Goal: Task Accomplishment & Management: Manage account settings

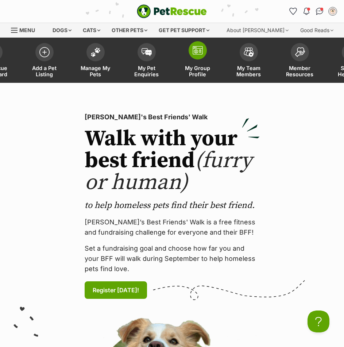
click at [187, 54] on link "My Group Profile" at bounding box center [197, 60] width 51 height 43
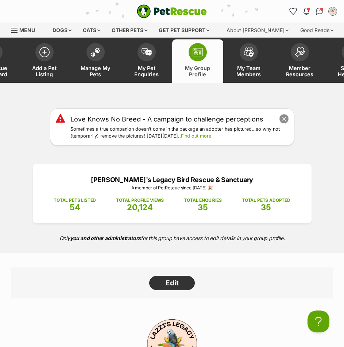
click at [284, 119] on button "close" at bounding box center [283, 119] width 10 height 10
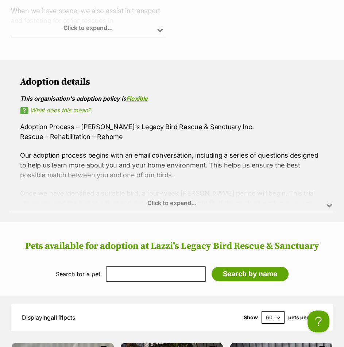
scroll to position [1020, 0]
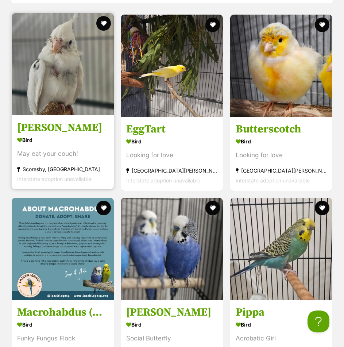
click at [102, 101] on img at bounding box center [63, 64] width 102 height 102
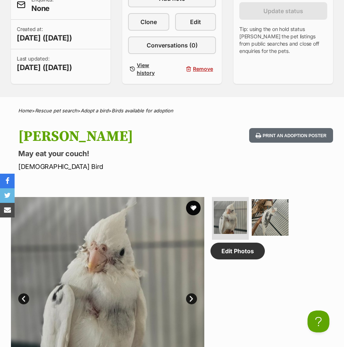
scroll to position [109, 0]
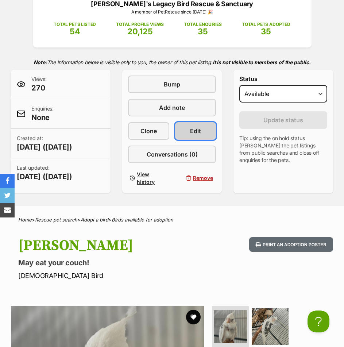
click at [193, 133] on span "Edit" at bounding box center [195, 130] width 11 height 9
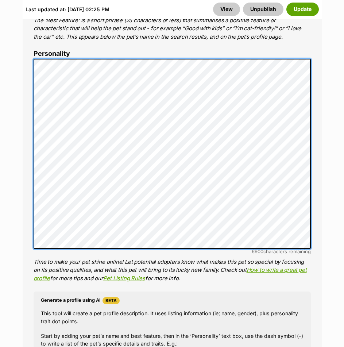
scroll to position [583, 0]
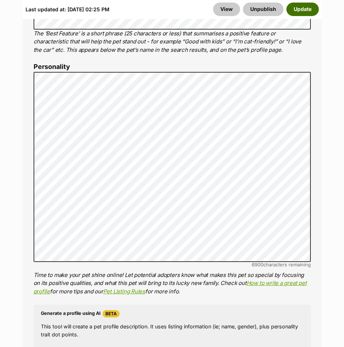
click at [304, 13] on button "Update" at bounding box center [302, 9] width 32 height 13
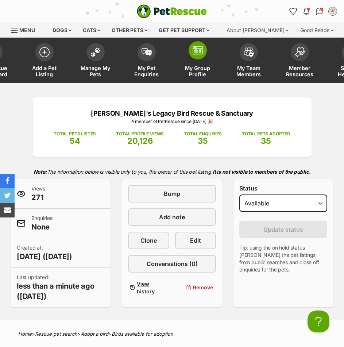
click at [203, 73] on span "My Group Profile" at bounding box center [197, 71] width 33 height 12
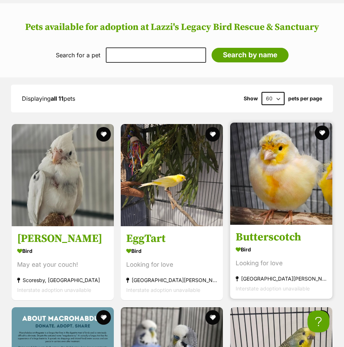
click at [300, 212] on img at bounding box center [281, 173] width 102 height 102
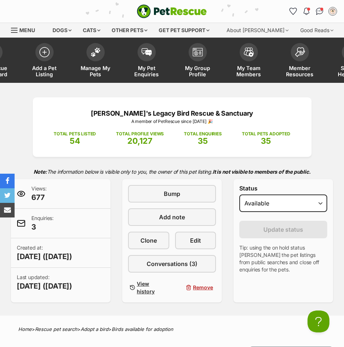
select select "rehomed"
click at [239, 194] on select "Draft - not available as listing has enquires Available On hold Adopted" at bounding box center [283, 202] width 88 height 17
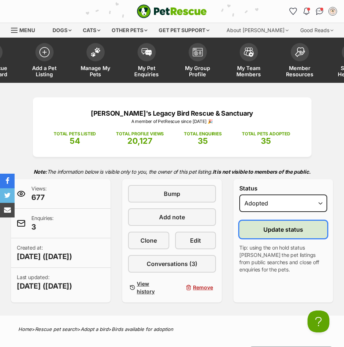
click at [278, 231] on span "Update status" at bounding box center [283, 229] width 40 height 9
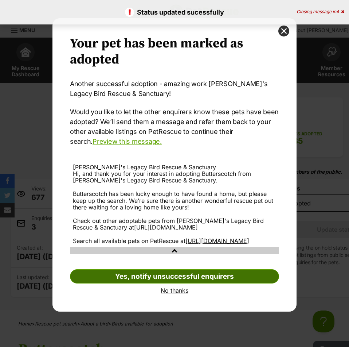
click at [230, 284] on link "Yes, notify unsuccessful enquirers" at bounding box center [174, 276] width 209 height 15
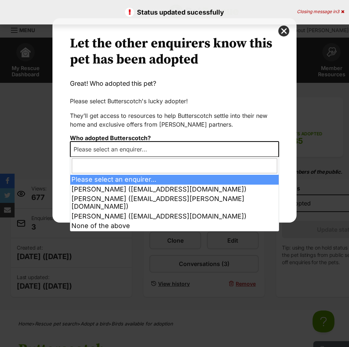
click at [146, 157] on div "Your pet has been marked as adopted Another successful adoption - amazing work …" at bounding box center [174, 173] width 349 height 347
click at [145, 155] on span "Please select an enquirer..." at bounding box center [174, 149] width 209 height 16
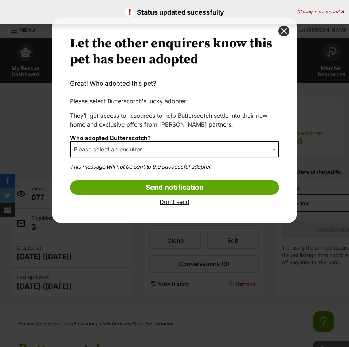
click at [145, 155] on span "Please select an enquirer..." at bounding box center [174, 149] width 209 height 16
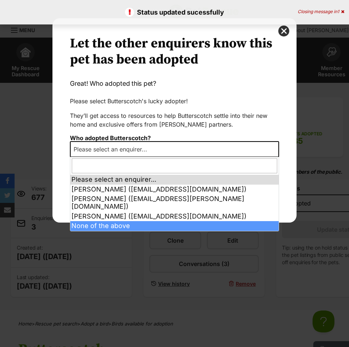
select select "other"
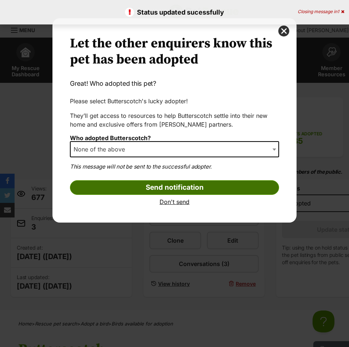
click at [167, 187] on input "Send notification" at bounding box center [174, 187] width 209 height 15
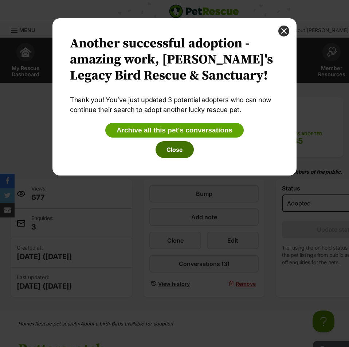
click at [179, 152] on button "Close" at bounding box center [175, 149] width 38 height 17
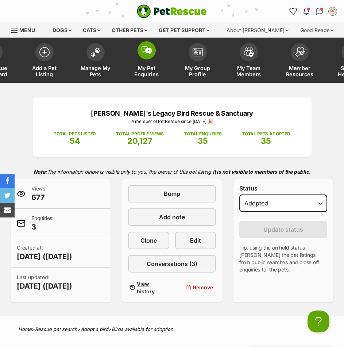
click at [151, 57] on span at bounding box center [146, 50] width 18 height 18
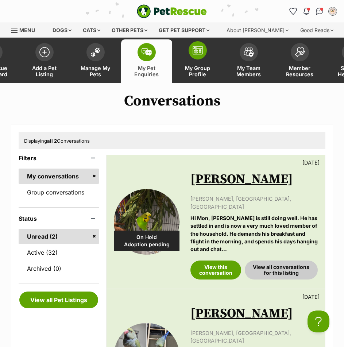
click at [195, 63] on link "My Group Profile" at bounding box center [197, 60] width 51 height 43
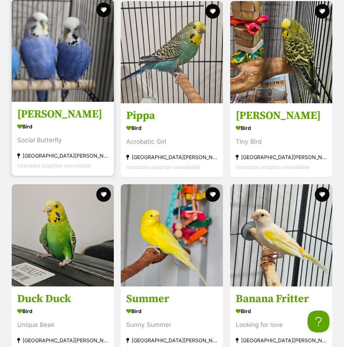
scroll to position [1166, 0]
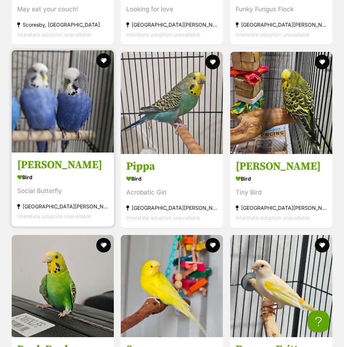
click at [75, 130] on img at bounding box center [63, 101] width 102 height 102
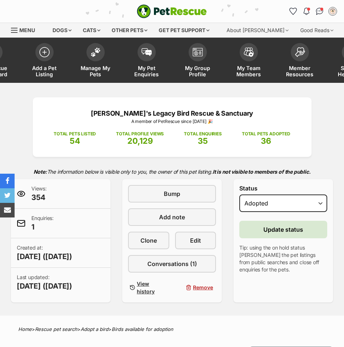
select select "rehomed"
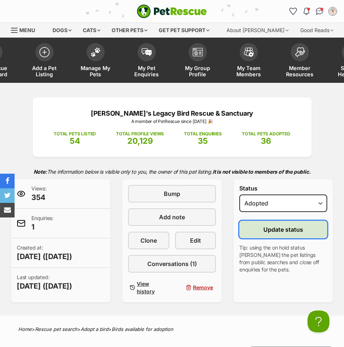
click at [277, 230] on span "Update status" at bounding box center [283, 229] width 40 height 9
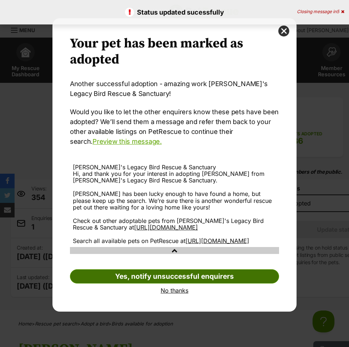
click at [227, 284] on link "Yes, notify unsuccessful enquirers" at bounding box center [174, 276] width 209 height 15
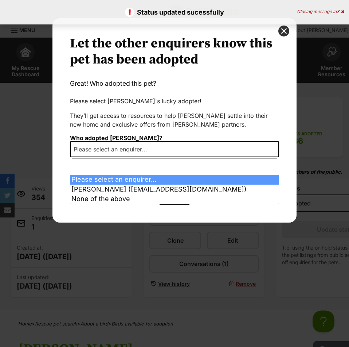
click at [159, 149] on span "Please select an enquirer..." at bounding box center [174, 149] width 209 height 16
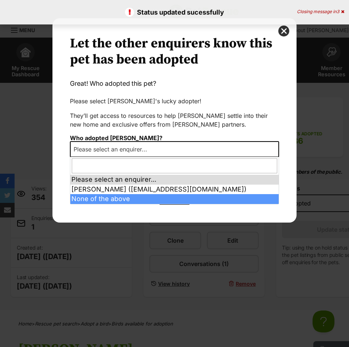
select select "other"
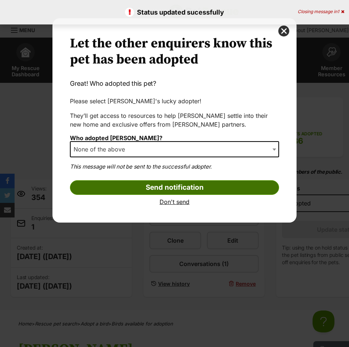
click at [178, 193] on input "Send notification" at bounding box center [174, 187] width 209 height 15
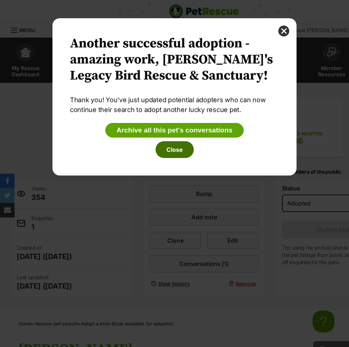
click at [185, 149] on button "Close" at bounding box center [175, 149] width 38 height 17
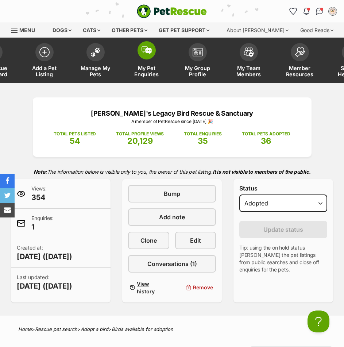
click at [144, 60] on link "My Pet Enquiries" at bounding box center [146, 60] width 51 height 43
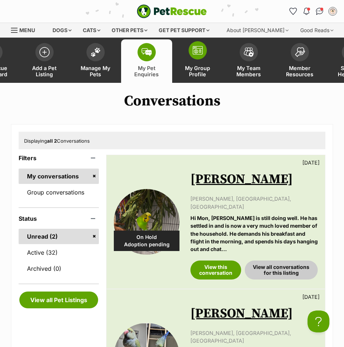
click at [202, 50] on img at bounding box center [197, 50] width 10 height 9
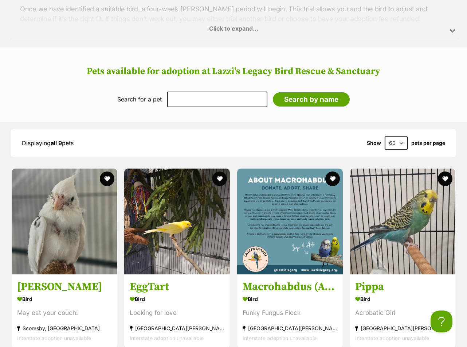
scroll to position [1130, 0]
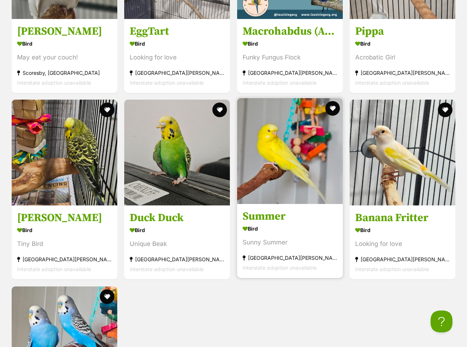
click at [286, 140] on img at bounding box center [290, 151] width 106 height 106
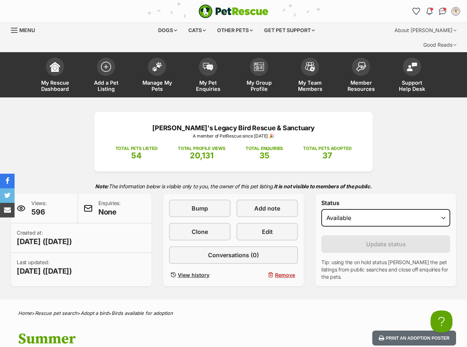
click at [233, 13] on img "PetRescue" at bounding box center [234, 11] width 70 height 14
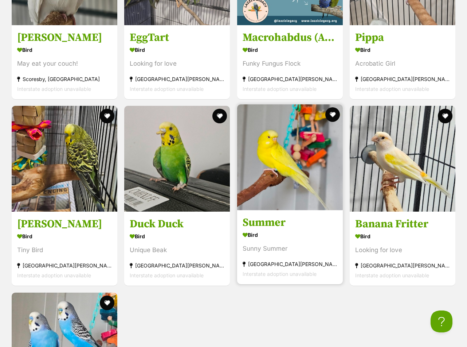
scroll to position [1130, 0]
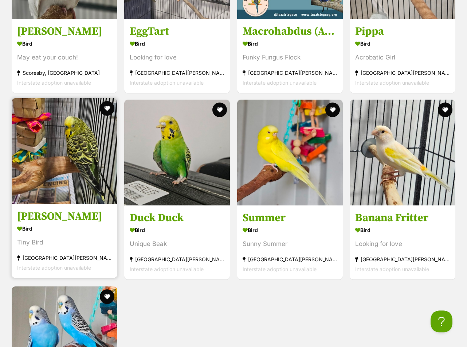
click at [97, 204] on link "[PERSON_NAME] Tiny Bird [GEOGRAPHIC_DATA][PERSON_NAME][GEOGRAPHIC_DATA] Interst…" at bounding box center [65, 241] width 106 height 74
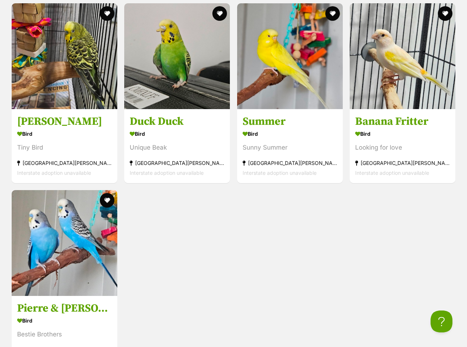
scroll to position [1239, 0]
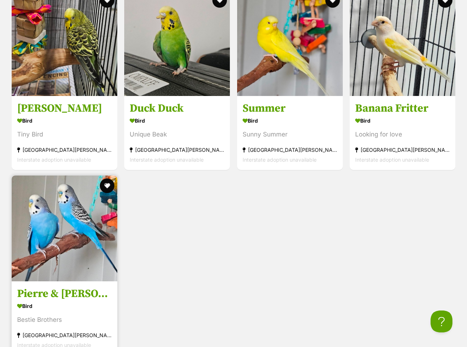
click at [60, 222] on img at bounding box center [65, 228] width 106 height 106
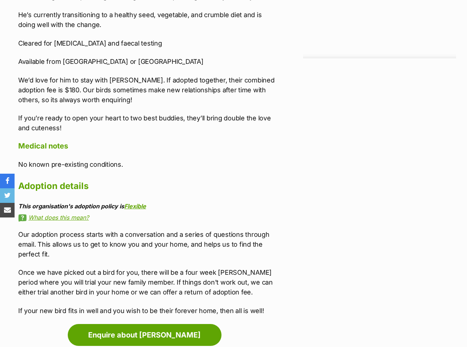
scroll to position [895, 0]
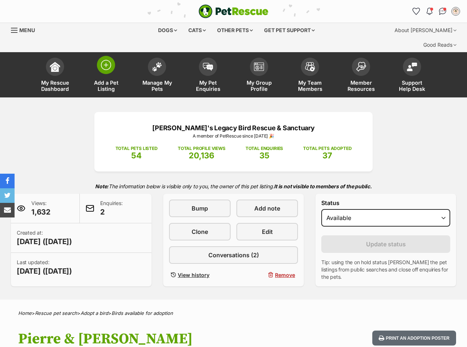
click at [108, 59] on span at bounding box center [106, 65] width 18 height 18
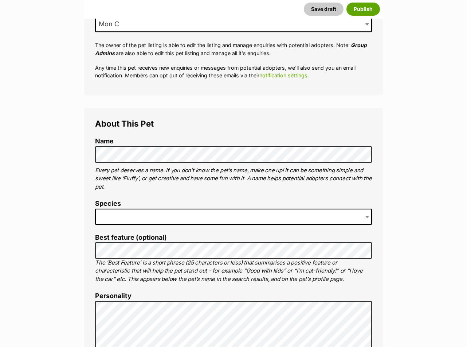
scroll to position [328, 0]
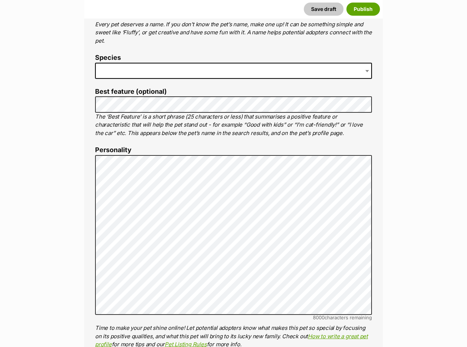
click at [231, 63] on span at bounding box center [233, 71] width 277 height 16
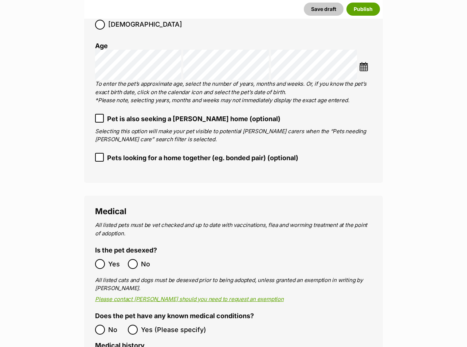
scroll to position [1057, 0]
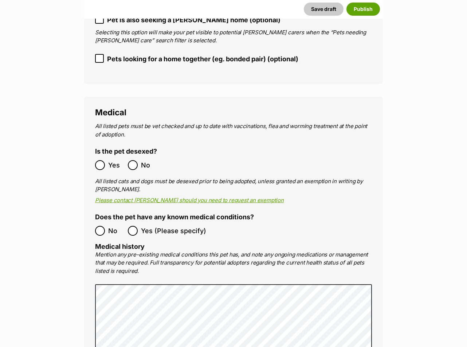
click at [144, 160] on span "No" at bounding box center [149, 165] width 16 height 10
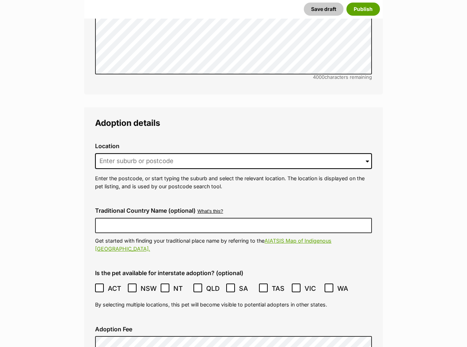
scroll to position [1494, 0]
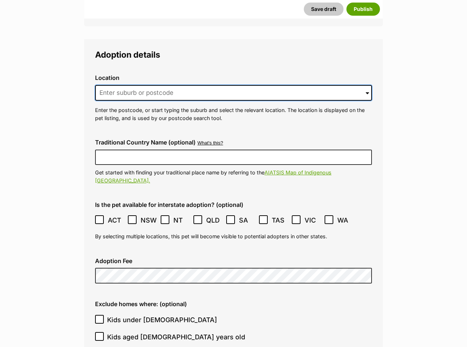
click at [165, 85] on input at bounding box center [233, 93] width 277 height 16
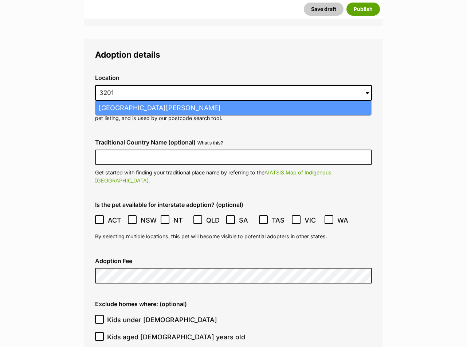
click at [164, 101] on li "Carrum Downs, Victoria, 3201" at bounding box center [233, 108] width 276 height 14
type input "Carrum Downs, Victoria, 3201"
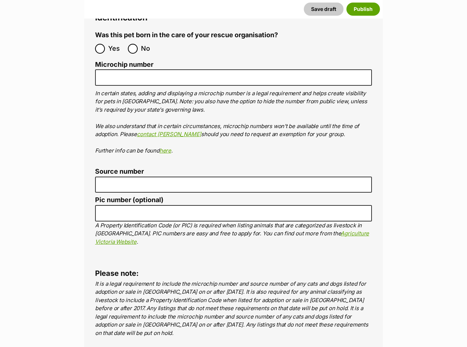
scroll to position [2332, 0]
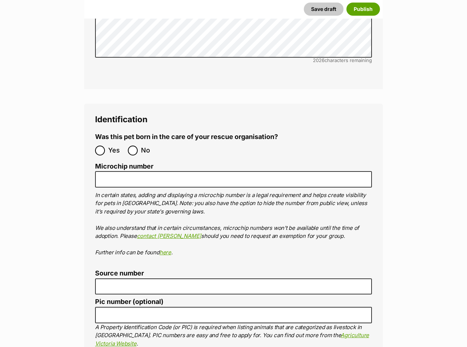
click at [140, 145] on label "No" at bounding box center [142, 150] width 29 height 10
click at [138, 145] on input "No" at bounding box center [133, 150] width 10 height 10
radio input "true"
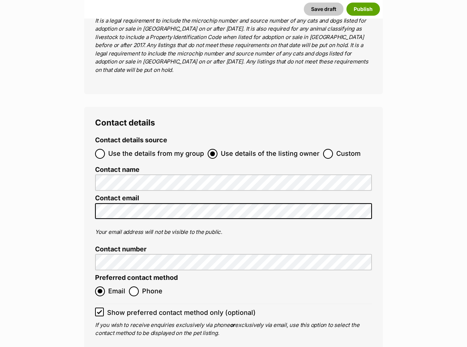
click at [159, 149] on span "Use the details from my group" at bounding box center [156, 154] width 96 height 10
click at [105, 149] on input "Use the details from my group" at bounding box center [100, 154] width 10 height 10
radio input "true"
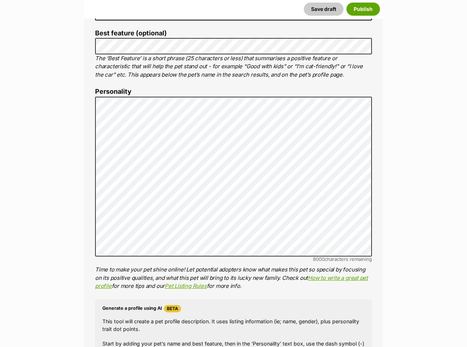
scroll to position [292, 0]
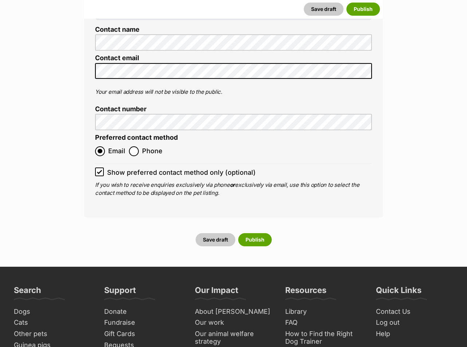
scroll to position [2879, 0]
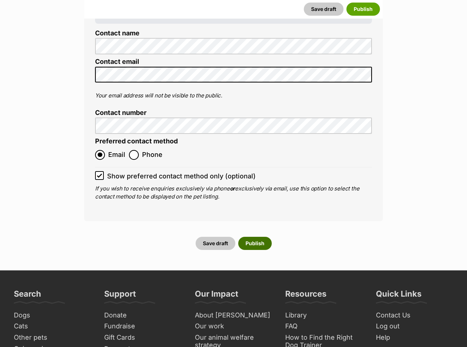
click at [262, 237] on button "Publish" at bounding box center [255, 243] width 34 height 13
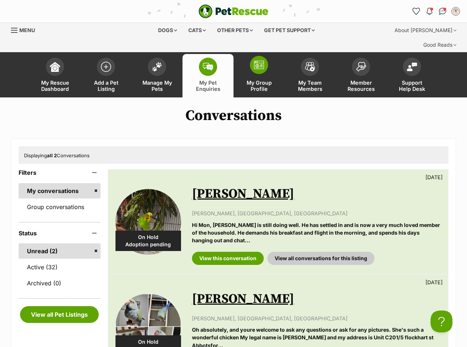
click at [266, 63] on link "My Group Profile" at bounding box center [259, 75] width 51 height 43
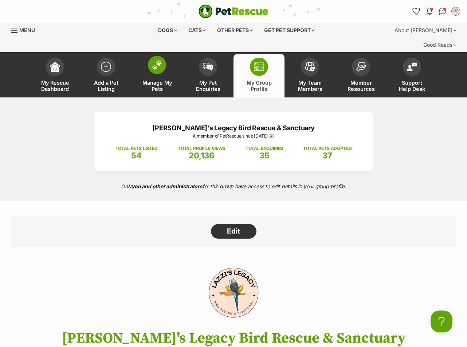
click at [141, 58] on link "Manage My Pets" at bounding box center [157, 75] width 51 height 43
click at [150, 62] on link "Manage My Pets" at bounding box center [157, 75] width 51 height 43
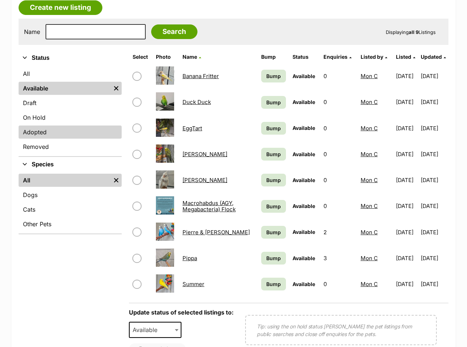
click at [69, 125] on link "Adopted" at bounding box center [70, 131] width 103 height 13
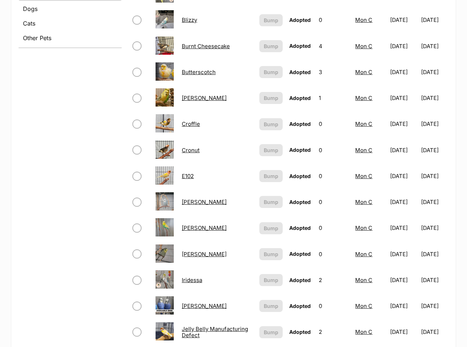
scroll to position [401, 0]
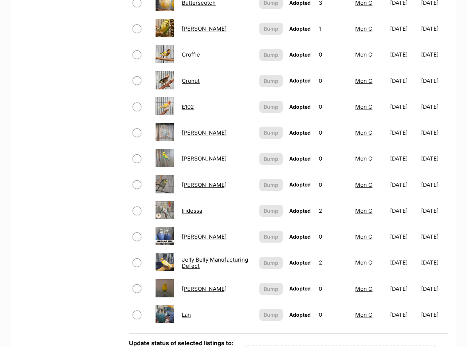
click at [193, 155] on link "Harry" at bounding box center [204, 158] width 45 height 7
click at [190, 285] on link "Julian" at bounding box center [204, 288] width 45 height 7
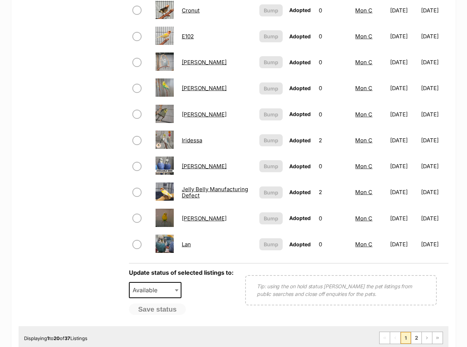
scroll to position [583, 0]
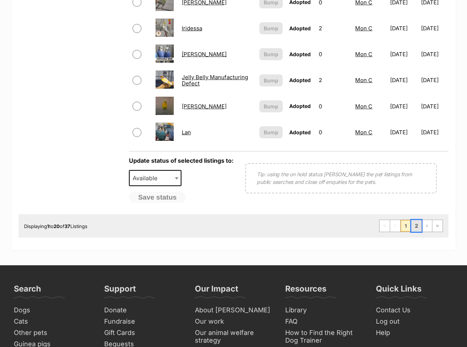
click at [419, 220] on link "2" at bounding box center [416, 226] width 10 height 12
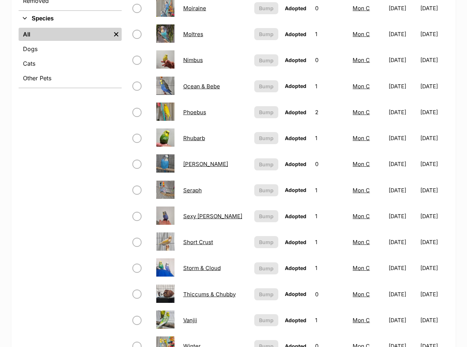
scroll to position [364, 0]
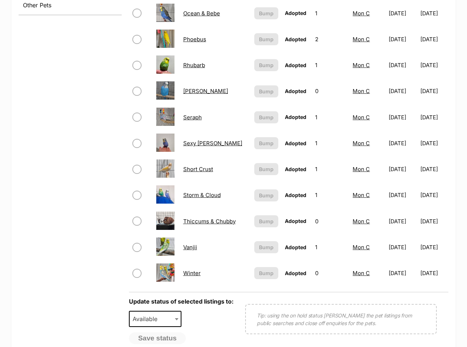
click at [198, 140] on link "Sexy Tim" at bounding box center [212, 143] width 59 height 7
click at [187, 140] on link "Sexy Tim" at bounding box center [212, 143] width 59 height 7
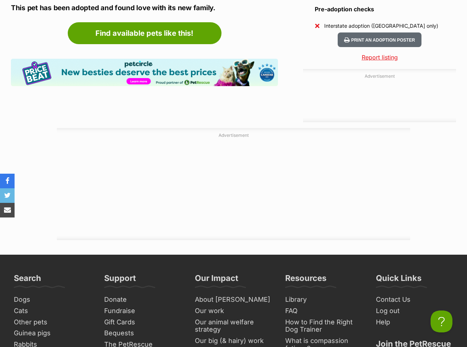
scroll to position [385, 0]
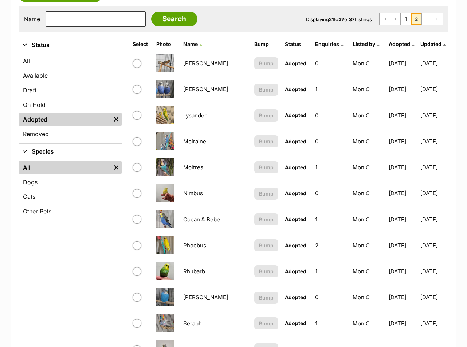
scroll to position [146, 0]
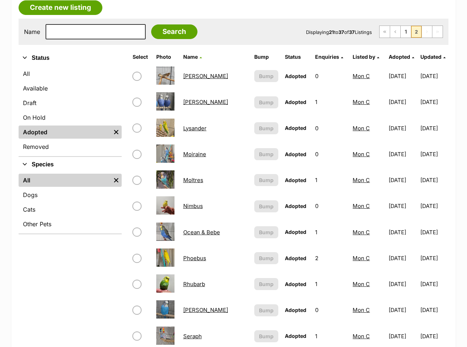
click at [199, 125] on link "Lysander" at bounding box center [194, 128] width 23 height 7
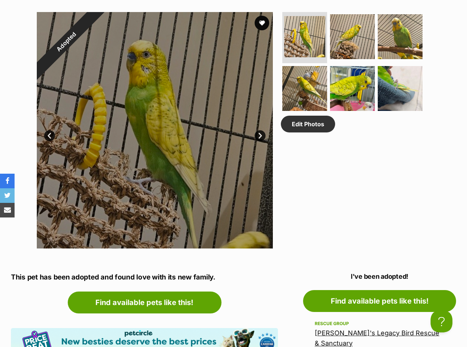
scroll to position [270, 0]
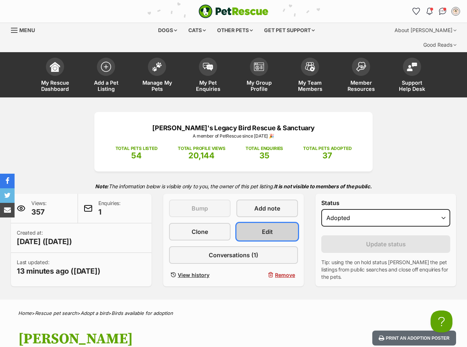
click at [266, 223] on link "Edit" at bounding box center [268, 231] width 62 height 17
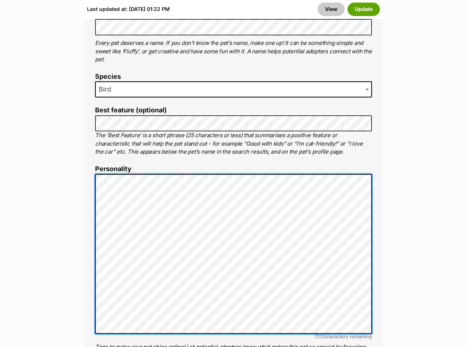
click at [93, 187] on div "About This Pet Name Henlo there, it looks like you might be using the pet name …" at bounding box center [233, 286] width 299 height 610
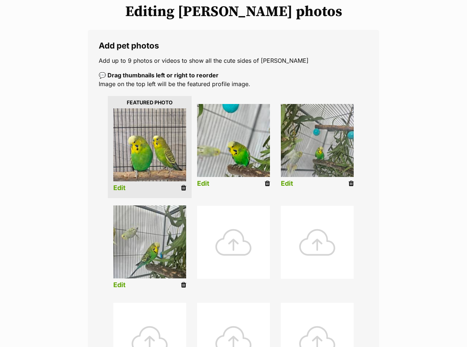
scroll to position [109, 0]
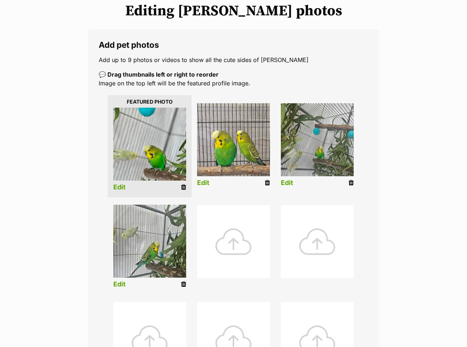
click at [121, 183] on link "Edit" at bounding box center [119, 187] width 12 height 8
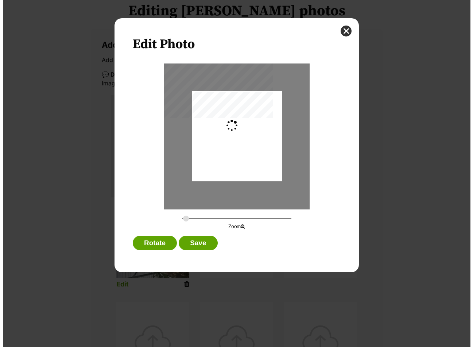
scroll to position [0, 0]
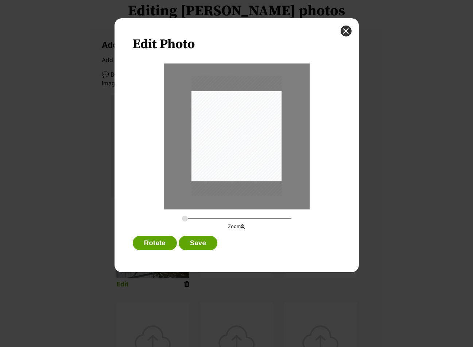
click at [240, 167] on div "Dialog Window - Close (Press escape to close)" at bounding box center [236, 135] width 90 height 120
drag, startPoint x: 187, startPoint y: 220, endPoint x: 207, endPoint y: 226, distance: 20.6
type input "0.5355"
click at [207, 222] on input "Dialog Window - Close (Press escape to close)" at bounding box center [236, 218] width 109 height 7
drag, startPoint x: 253, startPoint y: 166, endPoint x: 245, endPoint y: 159, distance: 10.1
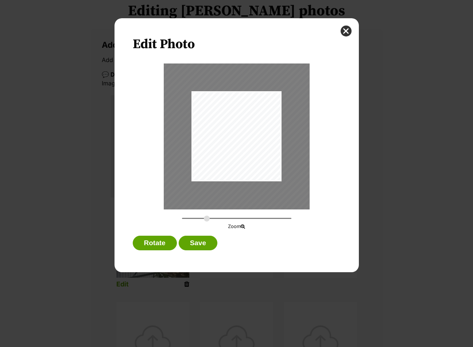
click at [245, 159] on div "Dialog Window - Close (Press escape to close)" at bounding box center [229, 130] width 176 height 234
click at [203, 246] on button "Save" at bounding box center [198, 242] width 39 height 15
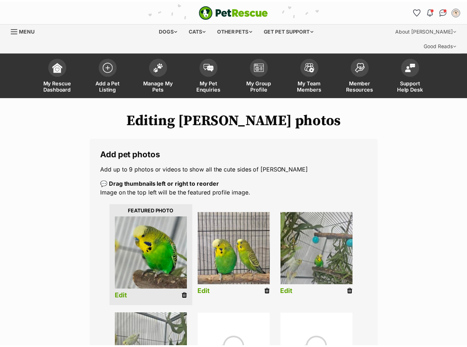
scroll to position [109, 0]
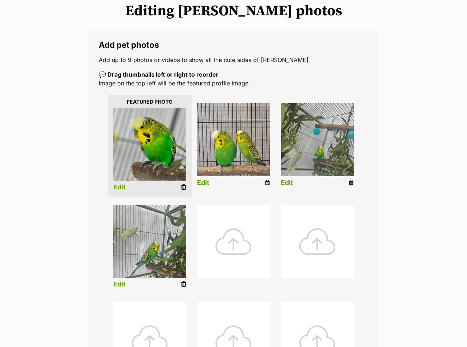
click at [204, 179] on link "Edit" at bounding box center [203, 183] width 12 height 8
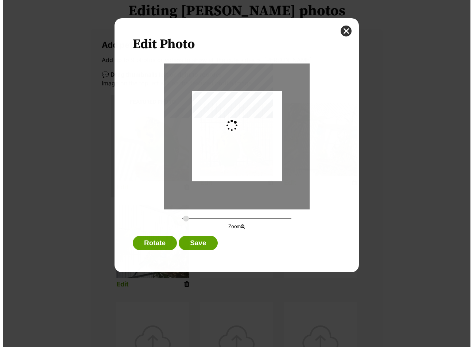
scroll to position [0, 0]
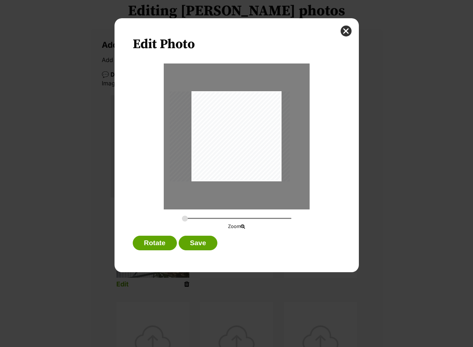
drag, startPoint x: 239, startPoint y: 168, endPoint x: 232, endPoint y: 152, distance: 17.1
click at [232, 152] on div "Dialog Window - Close (Press escape to close)" at bounding box center [229, 136] width 120 height 90
drag, startPoint x: 186, startPoint y: 218, endPoint x: 199, endPoint y: 219, distance: 13.1
type input "0.5276"
click at [199, 220] on input "Dialog Window - Close (Press escape to close)" at bounding box center [236, 218] width 109 height 7
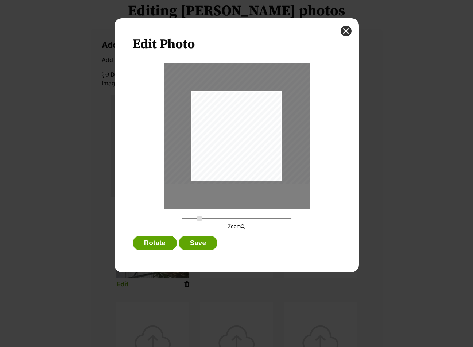
drag, startPoint x: 236, startPoint y: 152, endPoint x: 257, endPoint y: 122, distance: 36.1
click at [257, 122] on div "Dialog Window - Close (Press escape to close)" at bounding box center [247, 119] width 173 height 130
click at [206, 242] on button "Save" at bounding box center [198, 242] width 39 height 15
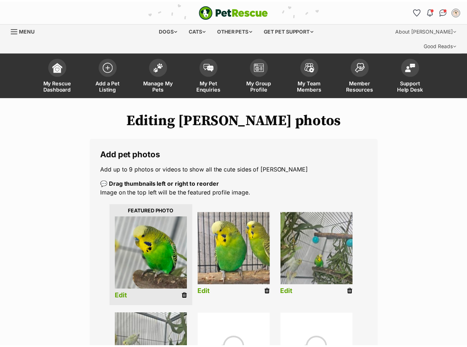
scroll to position [109, 0]
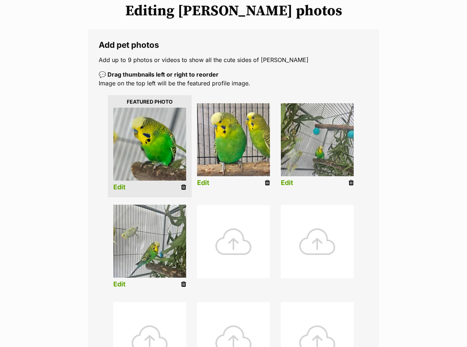
click at [288, 179] on link "Edit" at bounding box center [287, 183] width 12 height 8
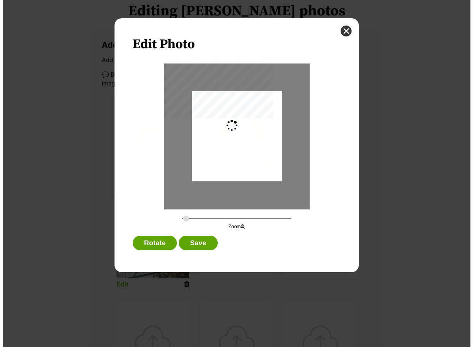
scroll to position [0, 0]
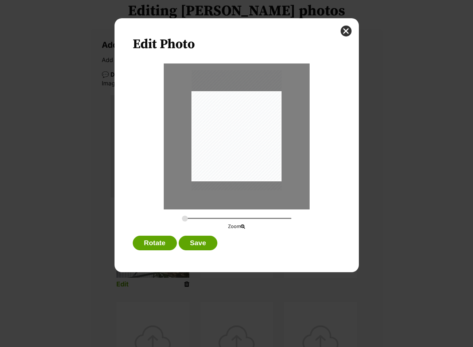
drag, startPoint x: 266, startPoint y: 168, endPoint x: 269, endPoint y: 161, distance: 7.0
click at [269, 161] on div "Dialog Window - Close (Press escape to close)" at bounding box center [236, 130] width 90 height 120
drag, startPoint x: 186, startPoint y: 219, endPoint x: 201, endPoint y: 214, distance: 16.1
type input "0.4621"
click at [200, 217] on input "Dialog Window - Close (Press escape to close)" at bounding box center [236, 218] width 109 height 7
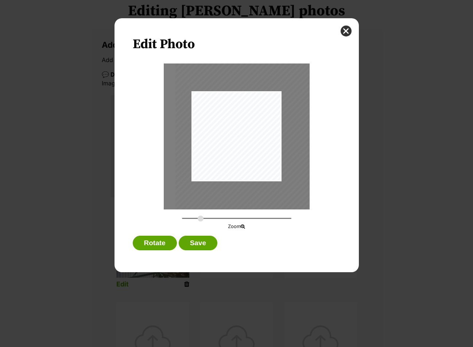
drag, startPoint x: 252, startPoint y: 150, endPoint x: 222, endPoint y: 191, distance: 50.6
click at [255, 148] on div "Dialog Window - Close (Press escape to close)" at bounding box center [251, 121] width 152 height 202
click at [210, 240] on button "Save" at bounding box center [198, 242] width 39 height 15
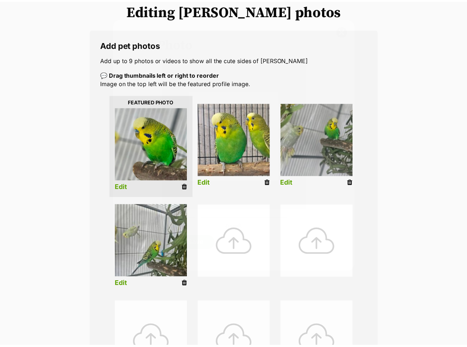
scroll to position [109, 0]
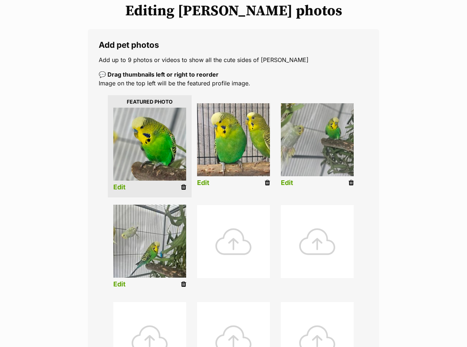
click at [123, 280] on link "Edit" at bounding box center [119, 284] width 12 height 8
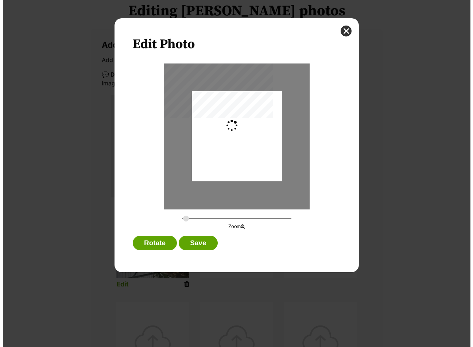
scroll to position [0, 0]
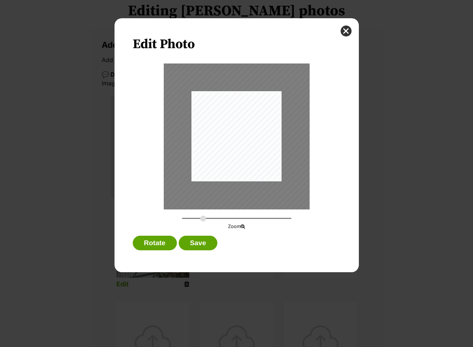
drag, startPoint x: 191, startPoint y: 215, endPoint x: 203, endPoint y: 215, distance: 12.4
type input "0.4923"
click at [203, 215] on input "Dialog Window - Close (Press escape to close)" at bounding box center [236, 218] width 109 height 7
drag, startPoint x: 241, startPoint y: 153, endPoint x: 243, endPoint y: 143, distance: 10.0
click at [243, 143] on div "Dialog Window - Close (Press escape to close)" at bounding box center [237, 126] width 161 height 215
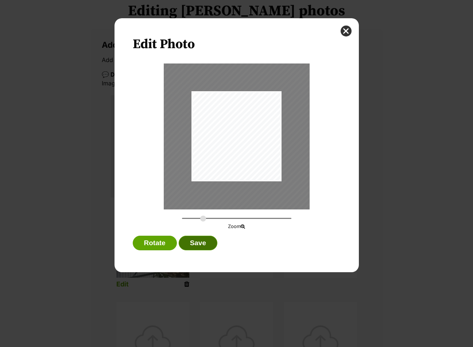
click at [199, 242] on button "Save" at bounding box center [198, 242] width 39 height 15
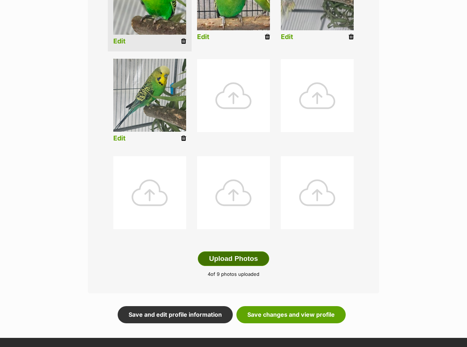
scroll to position [146, 0]
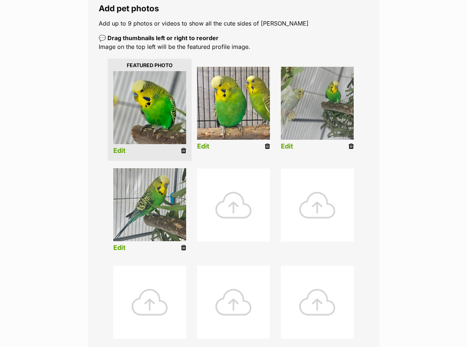
click at [228, 196] on div at bounding box center [233, 204] width 73 height 73
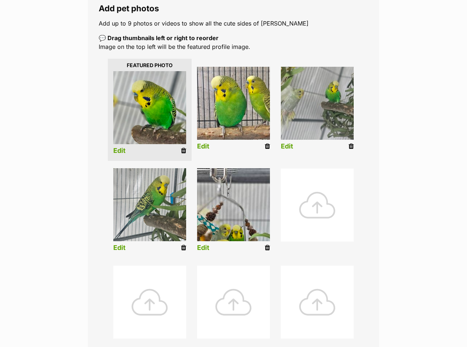
click at [208, 244] on link "Edit" at bounding box center [203, 248] width 12 height 8
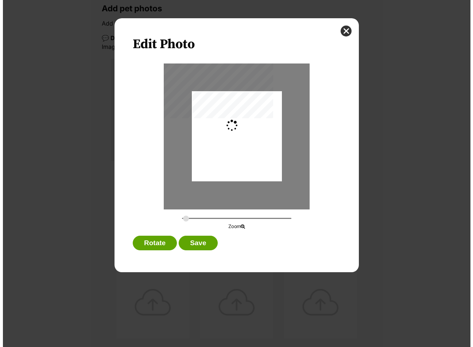
scroll to position [0, 0]
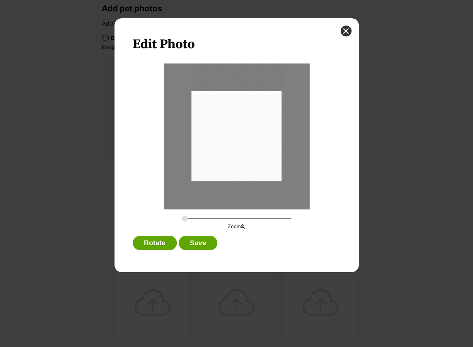
drag, startPoint x: 247, startPoint y: 170, endPoint x: 250, endPoint y: 134, distance: 36.5
click at [250, 134] on div "Dialog Window - Close (Press escape to close)" at bounding box center [236, 122] width 90 height 120
drag, startPoint x: 187, startPoint y: 218, endPoint x: 208, endPoint y: 220, distance: 21.2
click at [208, 220] on input "Dialog Window - Close (Press escape to close)" at bounding box center [236, 218] width 109 height 7
drag, startPoint x: 244, startPoint y: 179, endPoint x: 246, endPoint y: 157, distance: 21.9
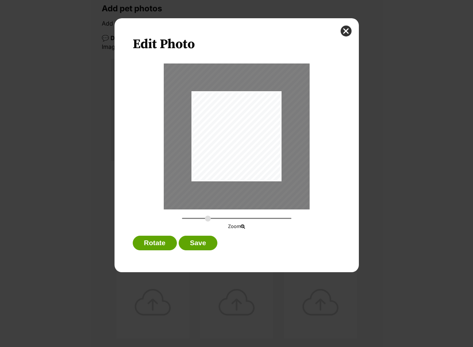
click at [246, 157] on div "Dialog Window - Close (Press escape to close)" at bounding box center [239, 100] width 180 height 240
drag, startPoint x: 207, startPoint y: 218, endPoint x: 194, endPoint y: 213, distance: 13.5
type input "0.3844"
click at [194, 215] on input "Dialog Window - Close (Press escape to close)" at bounding box center [236, 218] width 109 height 7
click at [203, 247] on button "Save" at bounding box center [198, 242] width 39 height 15
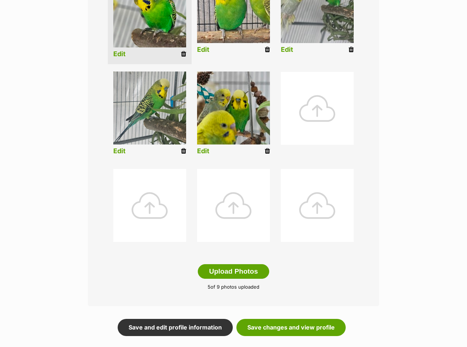
scroll to position [401, 0]
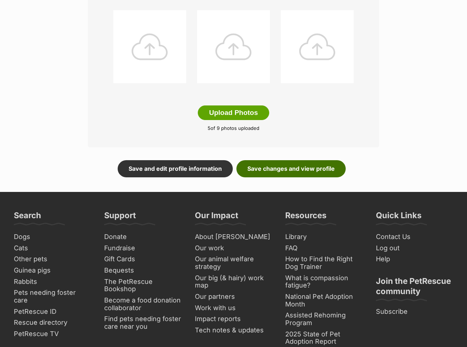
click at [282, 160] on link "Save changes and view profile" at bounding box center [291, 168] width 109 height 17
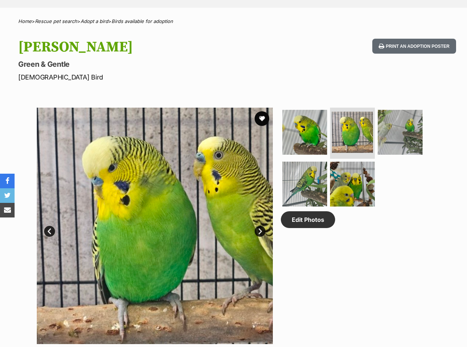
click at [401, 132] on img at bounding box center [400, 132] width 45 height 45
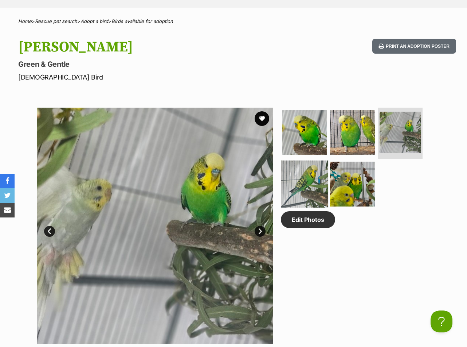
click at [307, 174] on img at bounding box center [304, 183] width 47 height 47
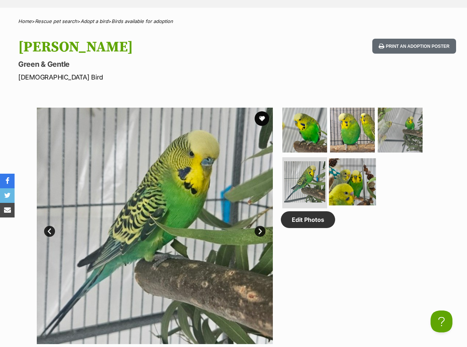
click at [349, 182] on img at bounding box center [352, 181] width 47 height 47
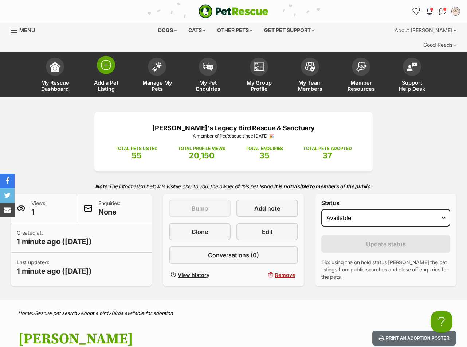
click at [109, 60] on link "Add a Pet Listing" at bounding box center [106, 75] width 51 height 43
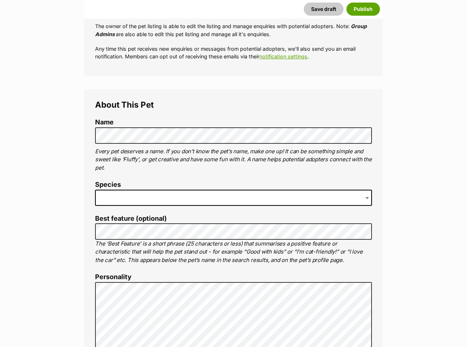
scroll to position [219, 0]
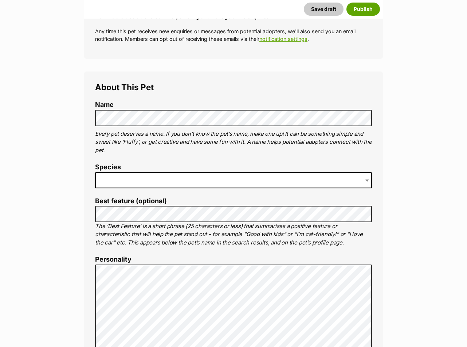
click at [176, 163] on label "Species" at bounding box center [233, 167] width 277 height 8
click at [176, 172] on span at bounding box center [233, 180] width 277 height 16
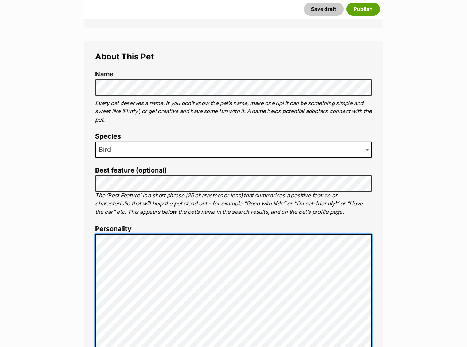
scroll to position [328, 0]
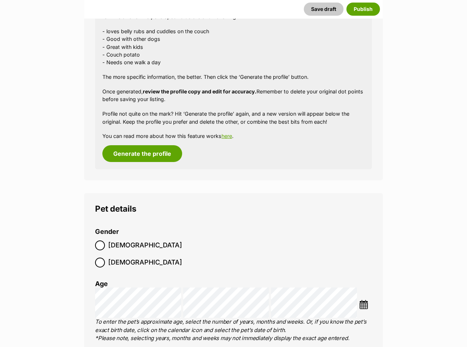
scroll to position [765, 0]
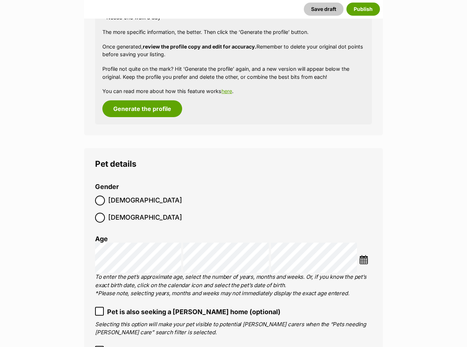
click at [138, 212] on label "[DEMOGRAPHIC_DATA]" at bounding box center [138, 217] width 87 height 10
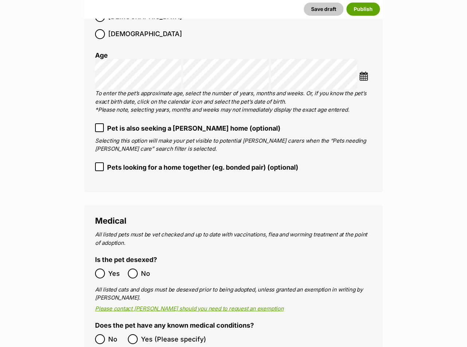
scroll to position [984, 0]
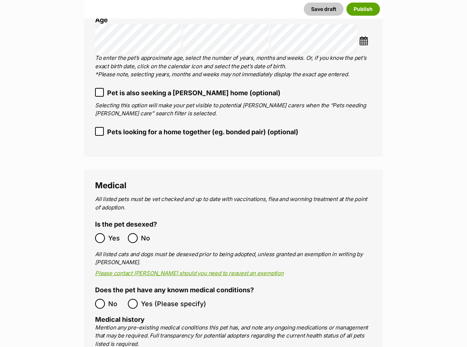
click at [144, 233] on span "No" at bounding box center [149, 238] width 16 height 10
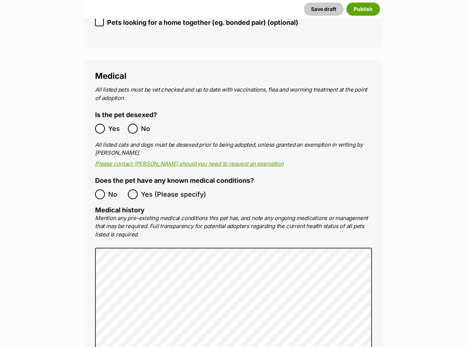
click at [107, 189] on label "No" at bounding box center [109, 194] width 29 height 10
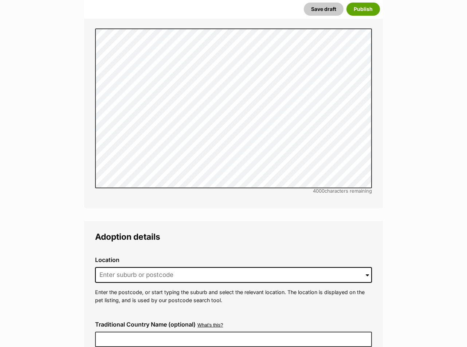
scroll to position [1385, 0]
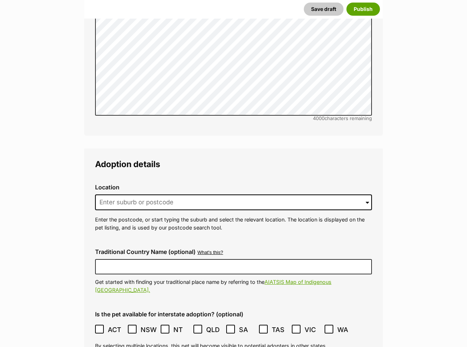
click at [155, 179] on div "Location 0 options available. Arrow down to browse or start typing to filter. E…" at bounding box center [233, 207] width 289 height 59
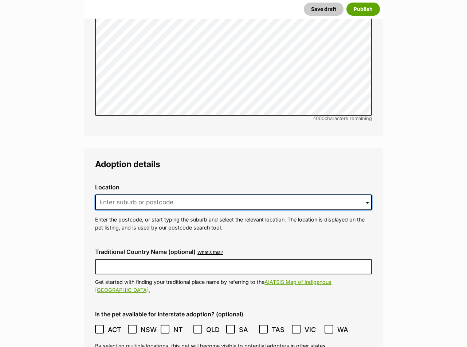
click at [151, 194] on input at bounding box center [233, 202] width 277 height 16
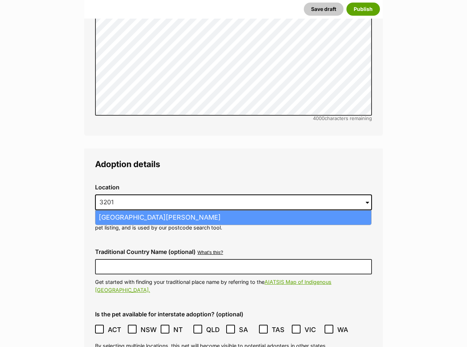
click at [154, 210] on li "Carrum Downs, Victoria, 3201" at bounding box center [233, 217] width 276 height 14
type input "Carrum Downs, Victoria, 3201"
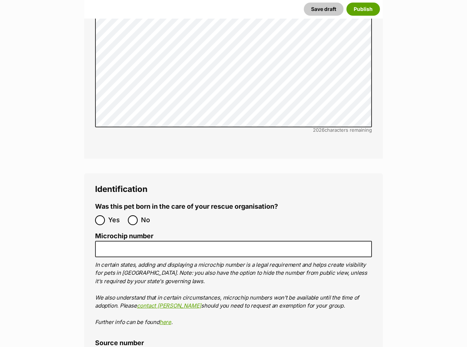
scroll to position [2332, 0]
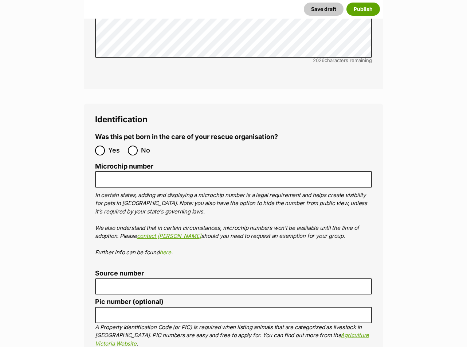
click at [138, 142] on ol "Yes No" at bounding box center [164, 150] width 138 height 17
click at [138, 145] on label "No" at bounding box center [142, 150] width 29 height 10
click at [138, 145] on input "No" at bounding box center [133, 150] width 10 height 10
radio input "true"
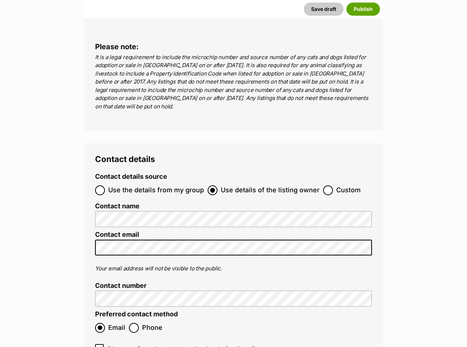
click at [152, 185] on span "Use the details from my group" at bounding box center [156, 190] width 96 height 10
click at [105, 185] on input "Use the details from my group" at bounding box center [100, 190] width 10 height 10
radio input "true"
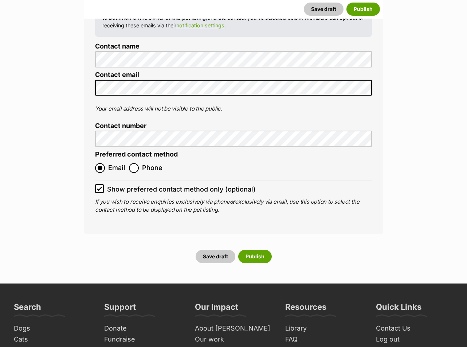
scroll to position [2952, 0]
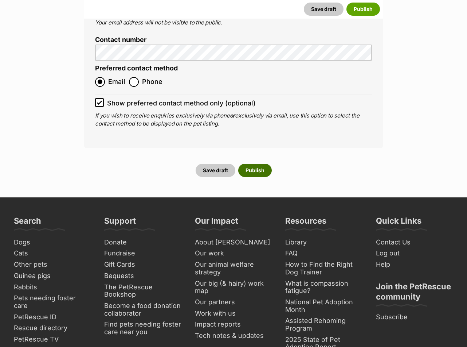
click at [248, 164] on button "Publish" at bounding box center [255, 170] width 34 height 13
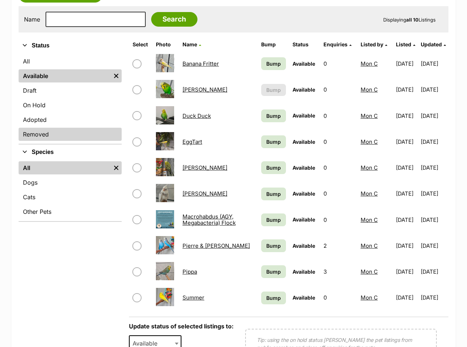
scroll to position [146, 0]
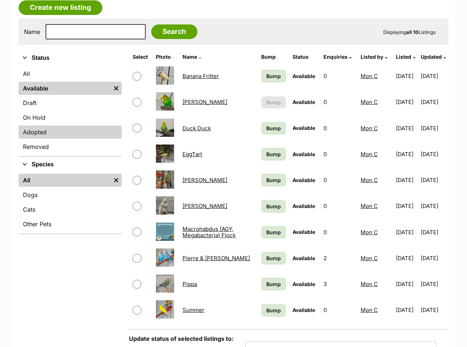
click at [59, 125] on link "Adopted" at bounding box center [70, 131] width 103 height 13
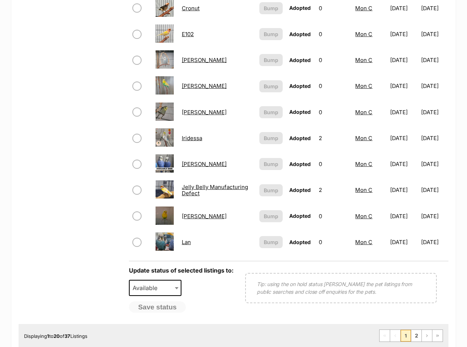
scroll to position [474, 0]
click at [196, 108] on link "Hershel" at bounding box center [204, 111] width 45 height 7
click at [420, 329] on link "2" at bounding box center [416, 335] width 10 height 12
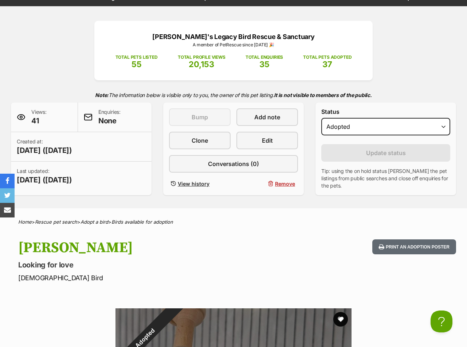
scroll to position [73, 0]
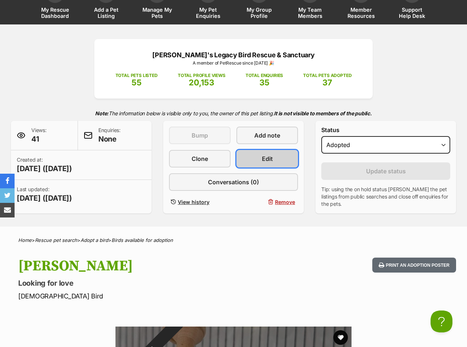
click at [246, 150] on link "Edit" at bounding box center [268, 158] width 62 height 17
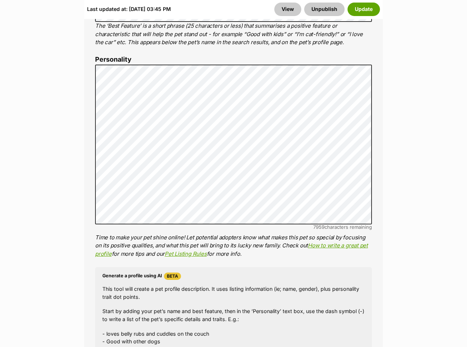
scroll to position [583, 0]
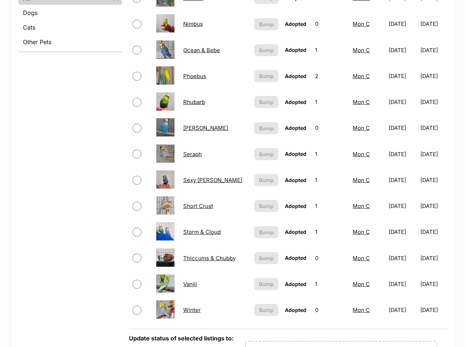
scroll to position [328, 0]
click at [191, 306] on link "Winter" at bounding box center [191, 309] width 17 height 7
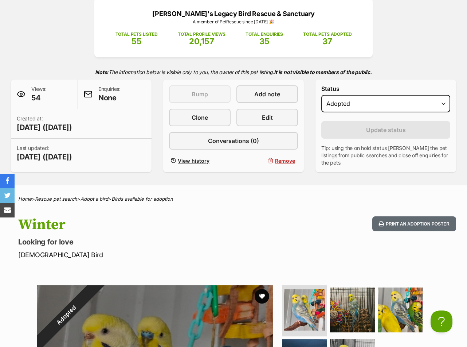
scroll to position [109, 0]
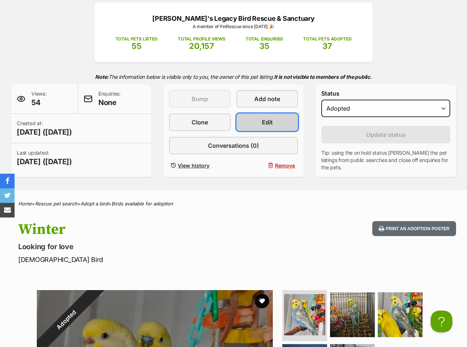
click at [266, 118] on span "Edit" at bounding box center [267, 122] width 11 height 9
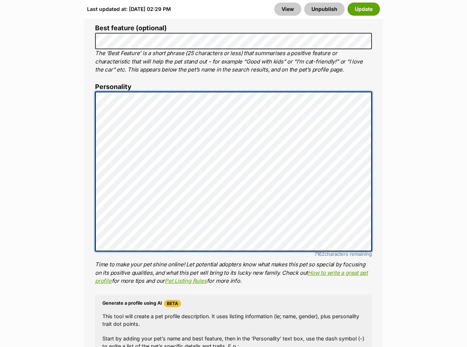
click at [85, 152] on div "About This Pet Name Henlo there, it looks like you might be using the pet name …" at bounding box center [233, 204] width 299 height 610
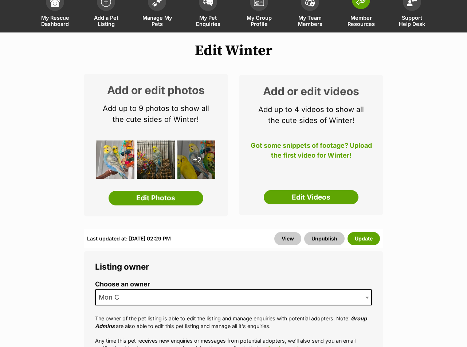
scroll to position [36, 0]
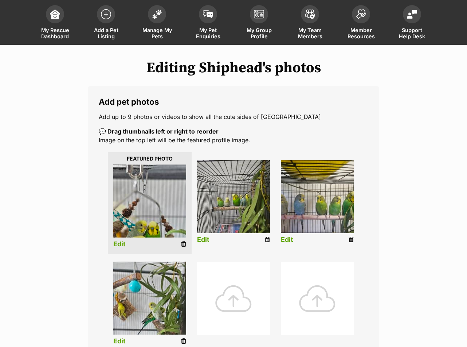
scroll to position [146, 0]
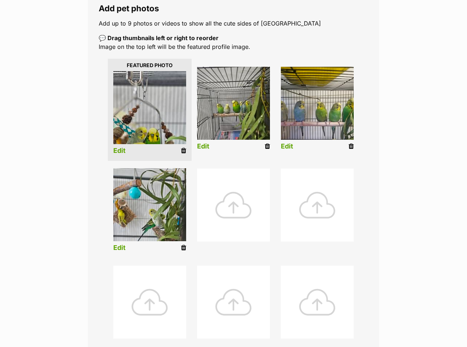
click at [212, 190] on div at bounding box center [233, 204] width 73 height 73
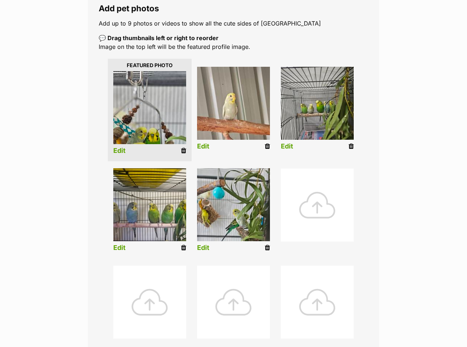
click at [118, 147] on link "Edit" at bounding box center [119, 151] width 12 height 8
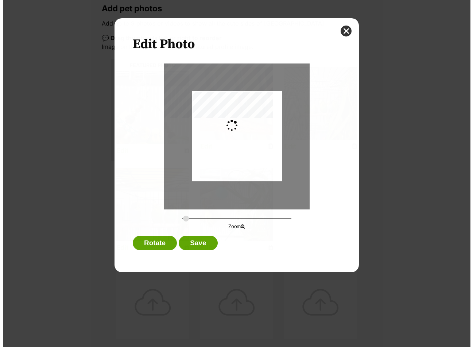
scroll to position [0, 0]
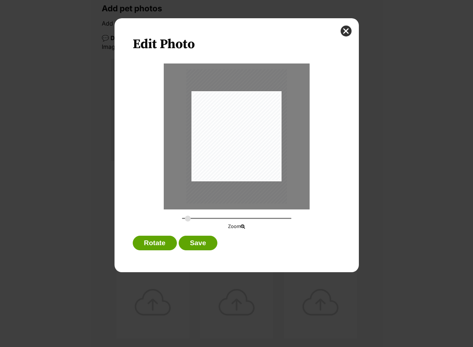
type input "0.3111"
click at [188, 220] on input "Dialog Window - Close (Press escape to close)" at bounding box center [236, 218] width 109 height 7
drag, startPoint x: 266, startPoint y: 137, endPoint x: 268, endPoint y: 104, distance: 32.8
click at [268, 104] on div "Dialog Window - Close (Press escape to close)" at bounding box center [238, 113] width 102 height 136
click at [193, 245] on button "Save" at bounding box center [198, 242] width 39 height 15
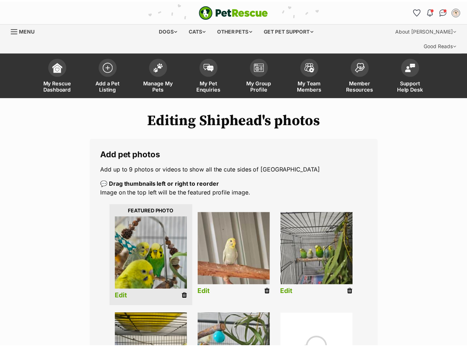
scroll to position [146, 0]
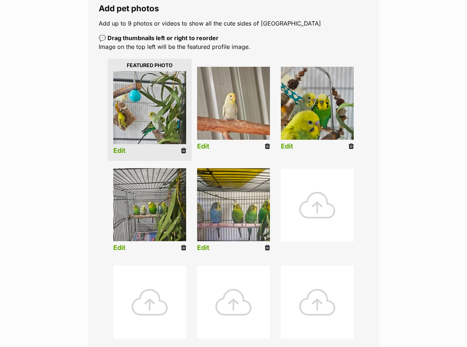
click at [125, 147] on link "Edit" at bounding box center [119, 151] width 12 height 8
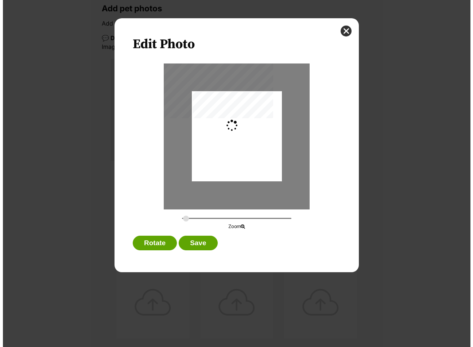
scroll to position [0, 0]
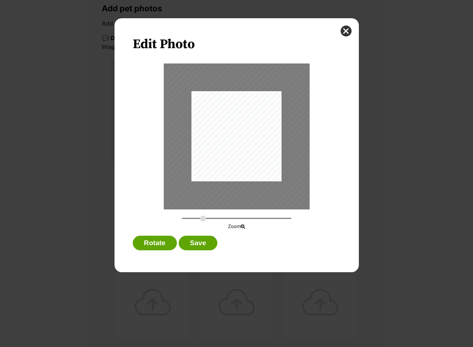
drag, startPoint x: 189, startPoint y: 219, endPoint x: 203, endPoint y: 219, distance: 14.2
type input "0.4923"
click at [203, 219] on input "Dialog Window - Close (Press escape to close)" at bounding box center [236, 218] width 109 height 7
drag, startPoint x: 245, startPoint y: 171, endPoint x: 241, endPoint y: 169, distance: 5.1
click at [241, 169] on div "Dialog Window - Close (Press escape to close)" at bounding box center [231, 133] width 161 height 215
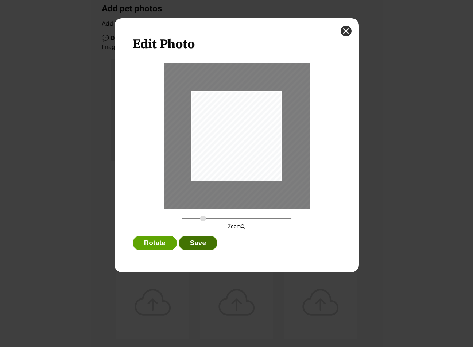
click at [212, 240] on button "Save" at bounding box center [198, 242] width 39 height 15
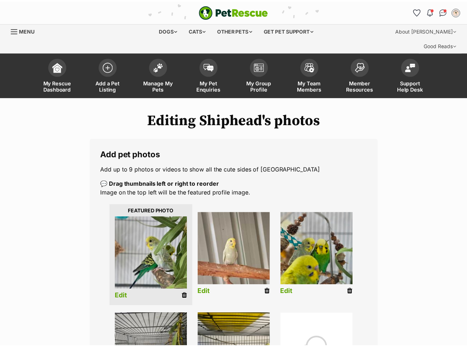
scroll to position [146, 0]
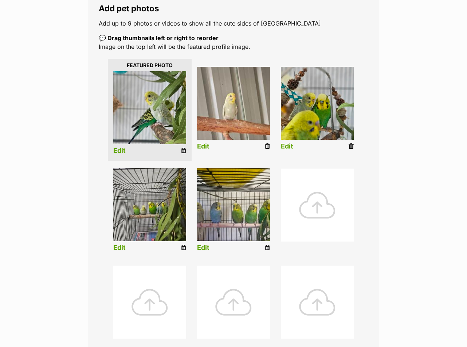
click at [211, 132] on li "Edit" at bounding box center [234, 110] width 84 height 94
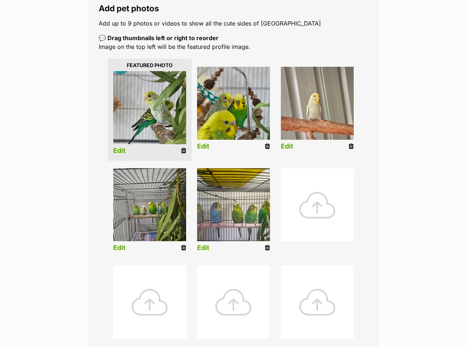
click at [282, 142] on link "Edit" at bounding box center [287, 146] width 12 height 8
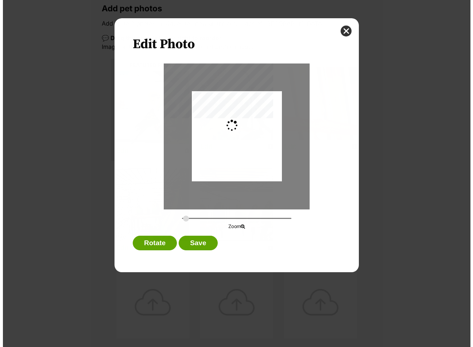
scroll to position [0, 0]
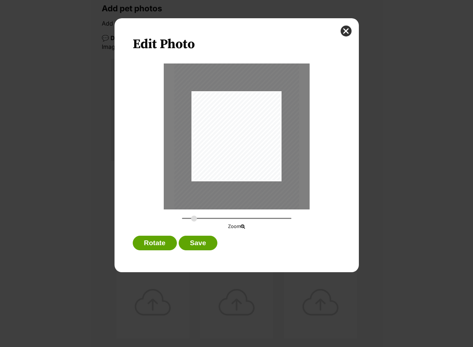
drag, startPoint x: 187, startPoint y: 219, endPoint x: 225, endPoint y: 185, distance: 51.1
type input "0.3844"
click at [194, 218] on input "Dialog Window - Close (Press escape to close)" at bounding box center [236, 218] width 109 height 7
drag, startPoint x: 239, startPoint y: 176, endPoint x: 242, endPoint y: 188, distance: 12.7
click at [242, 188] on div "Dialog Window - Close (Press escape to close)" at bounding box center [241, 149] width 126 height 168
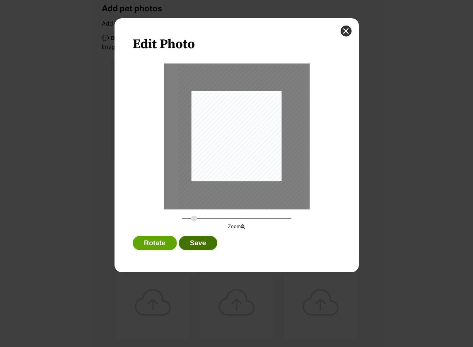
click at [198, 243] on button "Save" at bounding box center [198, 242] width 39 height 15
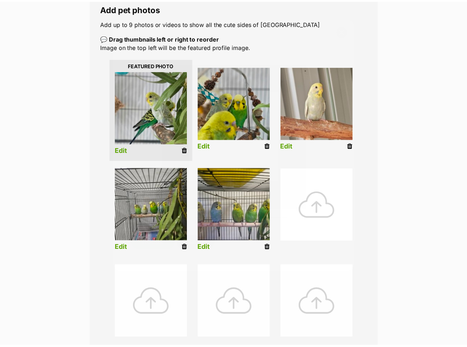
scroll to position [146, 0]
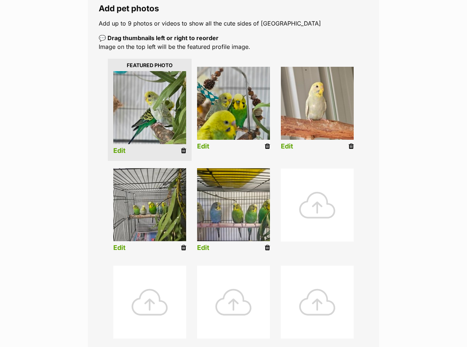
click at [126, 233] on li "Edit" at bounding box center [150, 211] width 84 height 94
click at [123, 244] on link "Edit" at bounding box center [119, 248] width 12 height 8
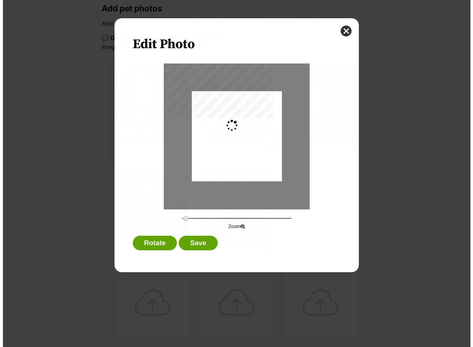
scroll to position [0, 0]
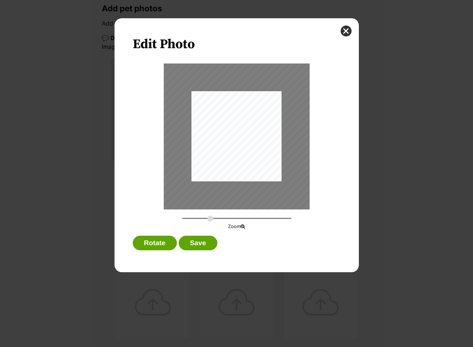
drag, startPoint x: 185, startPoint y: 219, endPoint x: 210, endPoint y: 218, distance: 25.1
click at [210, 218] on input "Dialog Window - Close (Press escape to close)" at bounding box center [236, 218] width 109 height 7
drag, startPoint x: 262, startPoint y: 143, endPoint x: 274, endPoint y: 144, distance: 12.1
click at [274, 144] on div "Dialog Window - Close (Press escape to close)" at bounding box center [258, 134] width 212 height 159
drag, startPoint x: 212, startPoint y: 218, endPoint x: 226, endPoint y: 218, distance: 13.8
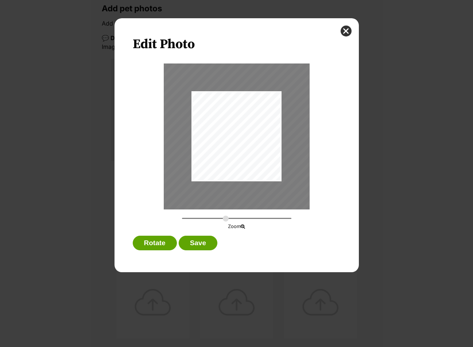
type input "0.8151"
click at [226, 218] on input "Dialog Window - Close (Press escape to close)" at bounding box center [236, 218] width 109 height 7
drag, startPoint x: 244, startPoint y: 165, endPoint x: 226, endPoint y: 159, distance: 18.8
click at [226, 159] on div "Dialog Window - Close (Press escape to close)" at bounding box center [254, 126] width 267 height 200
click at [204, 238] on button "Save" at bounding box center [198, 242] width 39 height 15
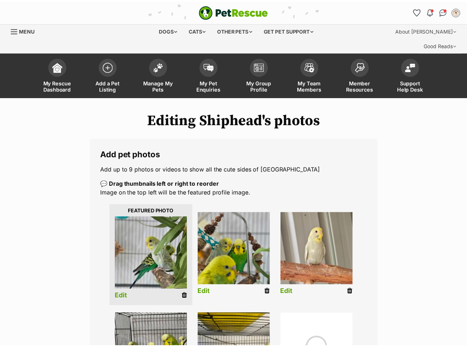
scroll to position [146, 0]
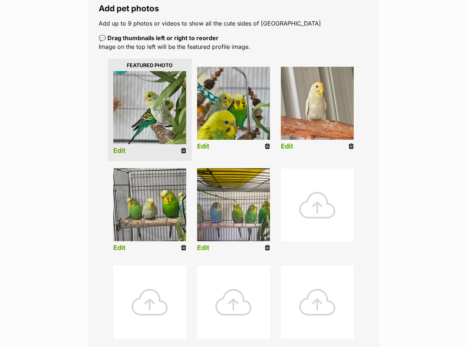
click at [200, 244] on link "Edit" at bounding box center [203, 248] width 12 height 8
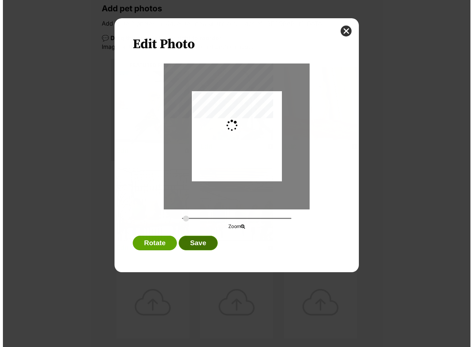
scroll to position [0, 0]
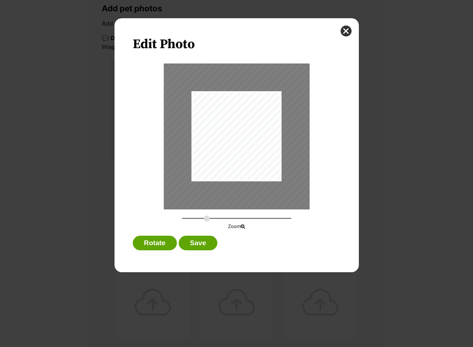
drag, startPoint x: 183, startPoint y: 219, endPoint x: 207, endPoint y: 223, distance: 23.7
click at [207, 222] on input "Dialog Window - Close (Press escape to close)" at bounding box center [236, 218] width 109 height 7
drag, startPoint x: 231, startPoint y: 153, endPoint x: 312, endPoint y: 144, distance: 80.7
click at [312, 144] on div "Zoom" at bounding box center [237, 146] width 208 height 167
drag, startPoint x: 208, startPoint y: 218, endPoint x: 214, endPoint y: 219, distance: 5.9
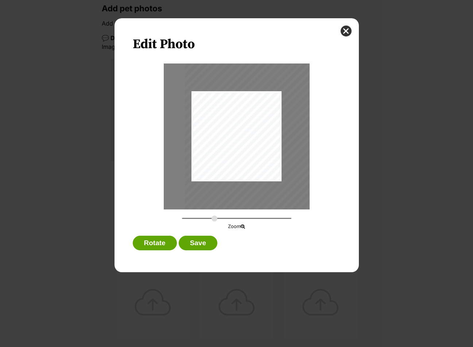
type input "0.6914"
click at [214, 219] on input "Dialog Window - Close (Press escape to close)" at bounding box center [236, 218] width 109 height 7
drag, startPoint x: 245, startPoint y: 169, endPoint x: 257, endPoint y: 164, distance: 12.6
click at [257, 164] on div "Dialog Window - Close (Press escape to close)" at bounding box center [304, 120] width 227 height 170
click at [195, 240] on button "Save" at bounding box center [198, 242] width 39 height 15
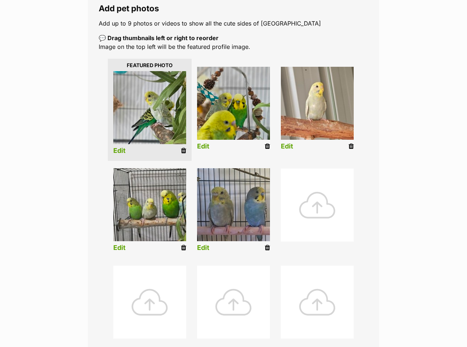
scroll to position [328, 0]
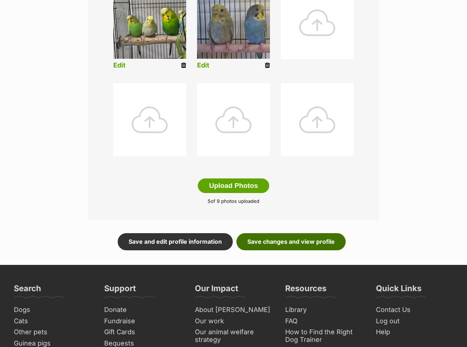
click at [282, 233] on link "Save changes and view profile" at bounding box center [291, 241] width 109 height 17
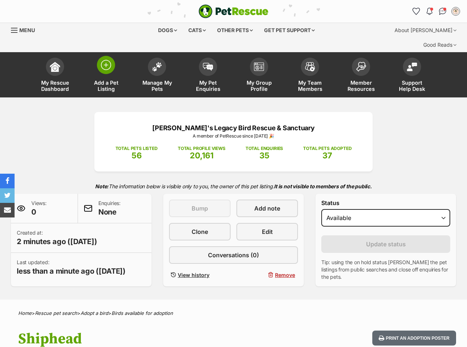
click at [109, 59] on span at bounding box center [106, 65] width 18 height 18
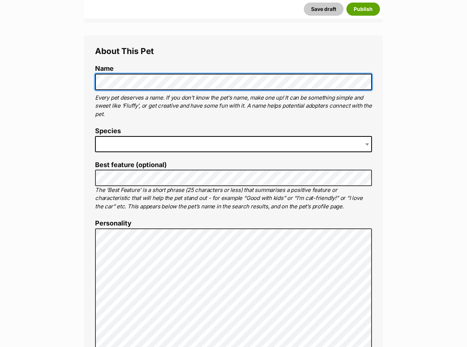
scroll to position [255, 0]
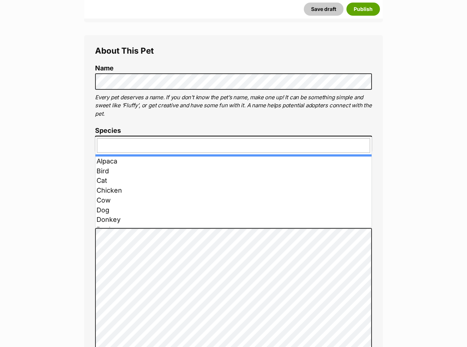
click at [173, 136] on span at bounding box center [233, 144] width 277 height 16
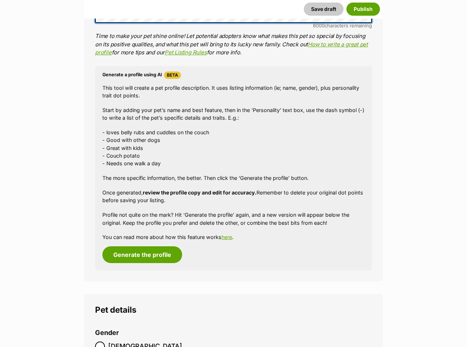
scroll to position [802, 0]
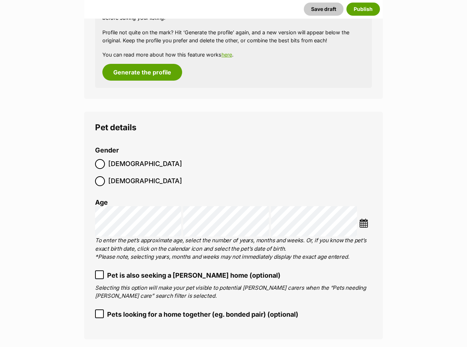
click at [111, 159] on span "Male" at bounding box center [145, 164] width 74 height 10
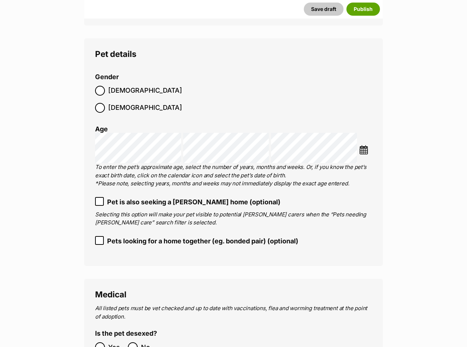
scroll to position [1093, 0]
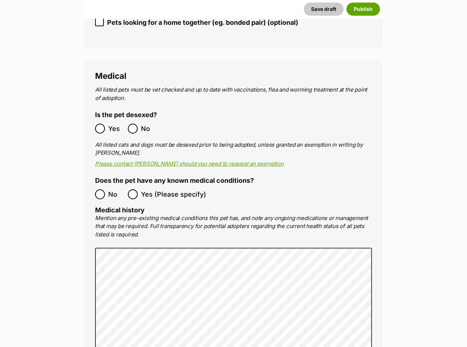
click at [142, 124] on span "No" at bounding box center [149, 129] width 16 height 10
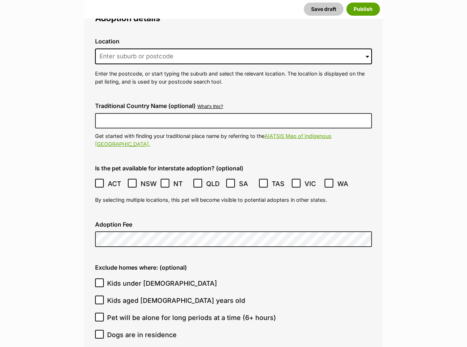
scroll to position [1421, 0]
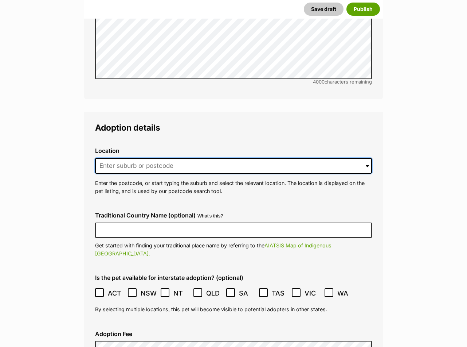
click at [142, 158] on input at bounding box center [233, 166] width 277 height 16
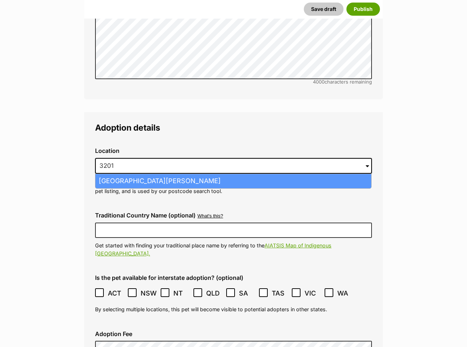
click at [143, 174] on li "Carrum Downs, Victoria, 3201" at bounding box center [233, 181] width 276 height 14
type input "Carrum Downs, Victoria, 3201"
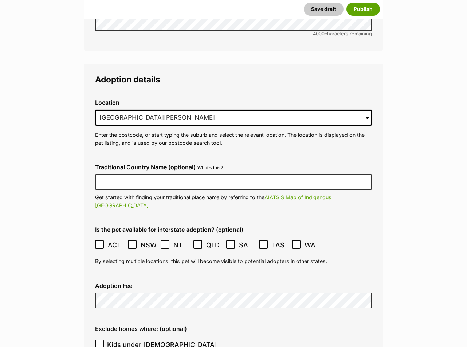
scroll to position [1531, 0]
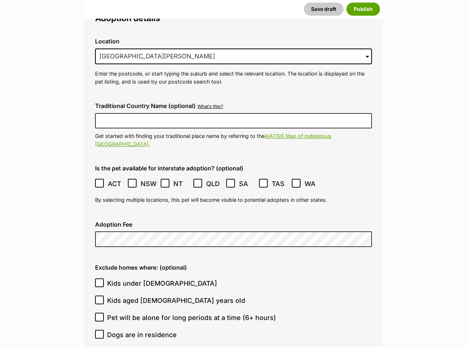
drag, startPoint x: 28, startPoint y: 227, endPoint x: 74, endPoint y: 235, distance: 46.9
click at [28, 227] on main "New listing Listing owner Choose an owner Mon C The owner of the pet listing is…" at bounding box center [233, 67] width 467 height 2981
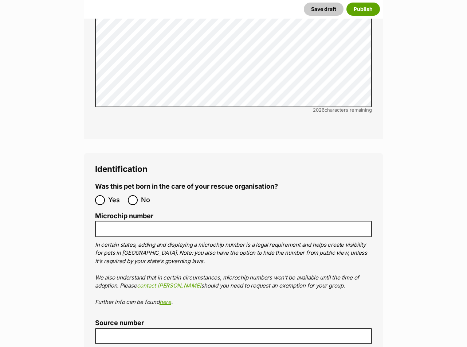
scroll to position [2332, 0]
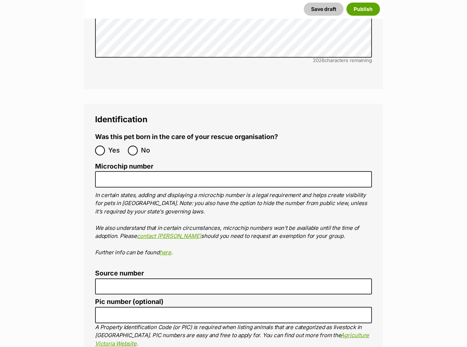
click at [146, 145] on span "No" at bounding box center [149, 150] width 16 height 10
click at [138, 145] on input "No" at bounding box center [133, 150] width 10 height 10
radio input "true"
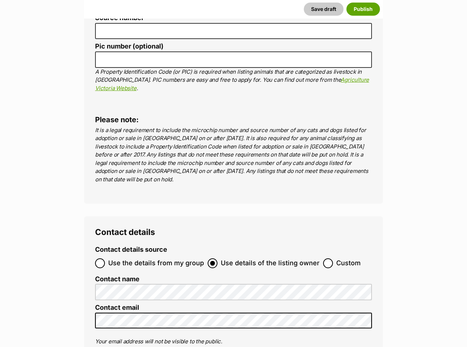
click at [141, 258] on span "Use the details from my group" at bounding box center [156, 263] width 96 height 10
click at [105, 258] on input "Use the details from my group" at bounding box center [100, 263] width 10 height 10
radio input "true"
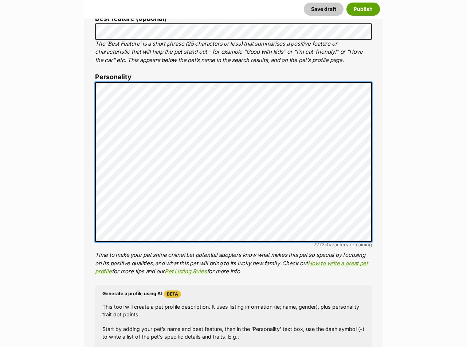
scroll to position [364, 0]
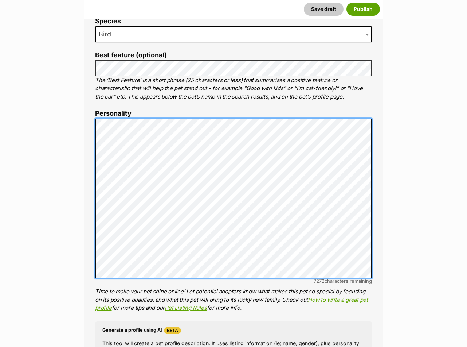
click at [92, 191] on div "About This Pet Name Henlo there, it looks like you might be using the pet name …" at bounding box center [233, 231] width 299 height 610
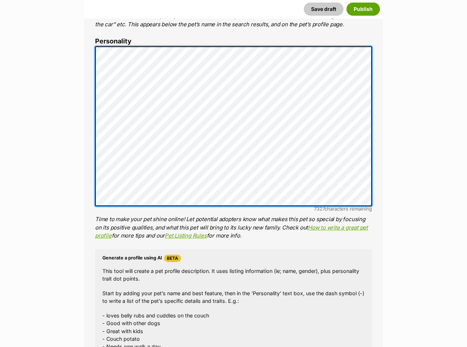
scroll to position [437, 0]
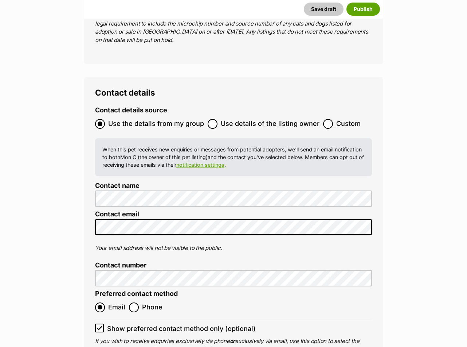
scroll to position [2843, 0]
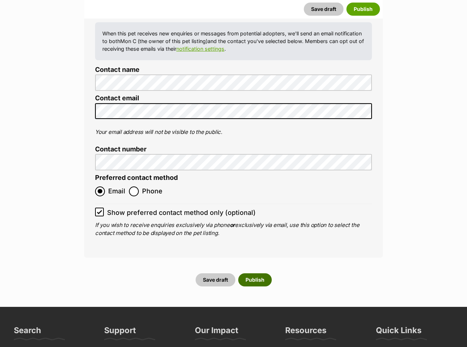
click at [263, 273] on button "Publish" at bounding box center [255, 279] width 34 height 13
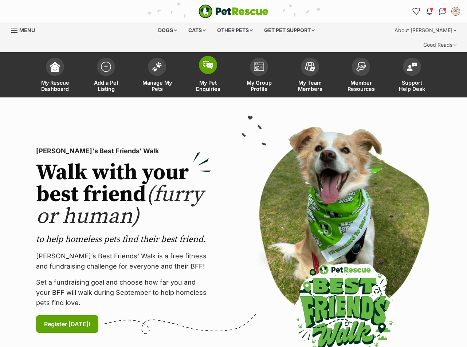
click at [209, 56] on span at bounding box center [208, 65] width 18 height 18
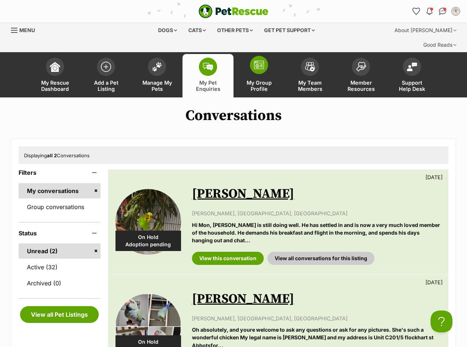
click at [262, 60] on img at bounding box center [259, 64] width 10 height 9
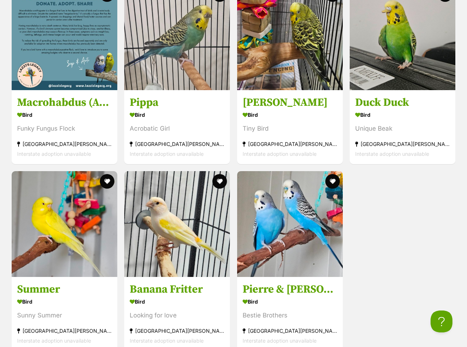
scroll to position [1203, 0]
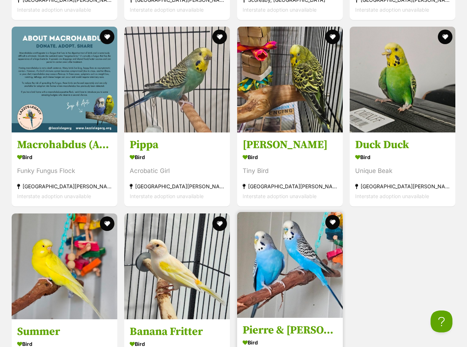
click at [327, 230] on img at bounding box center [290, 265] width 106 height 106
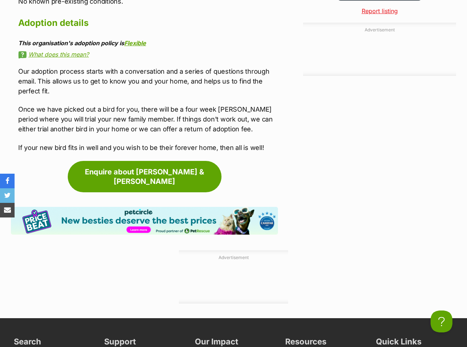
scroll to position [692, 0]
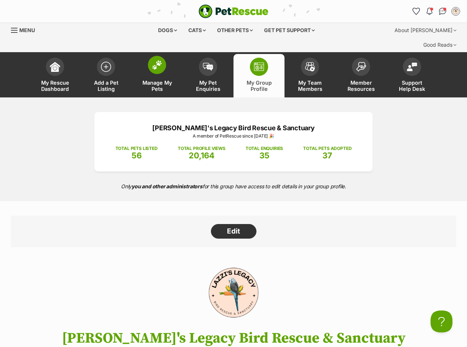
click at [167, 62] on link "Manage My Pets" at bounding box center [157, 75] width 51 height 43
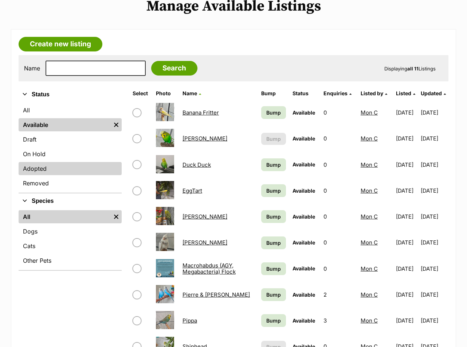
click at [46, 162] on link "Adopted" at bounding box center [70, 168] width 103 height 13
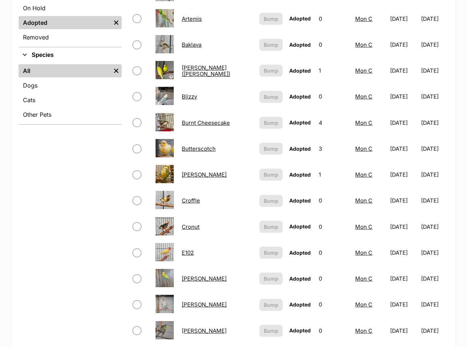
click at [199, 171] on link "[PERSON_NAME]" at bounding box center [204, 174] width 45 height 7
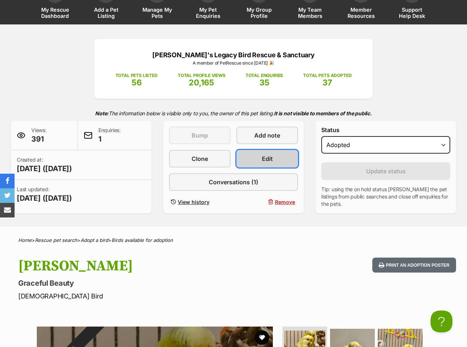
click at [261, 150] on link "Edit" at bounding box center [268, 158] width 62 height 17
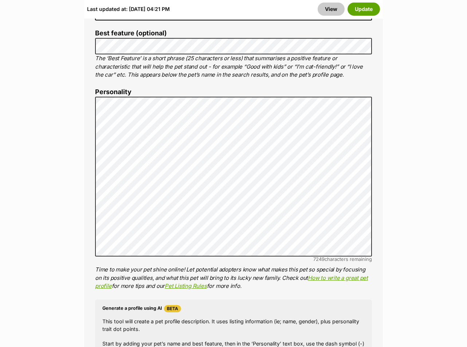
scroll to position [510, 0]
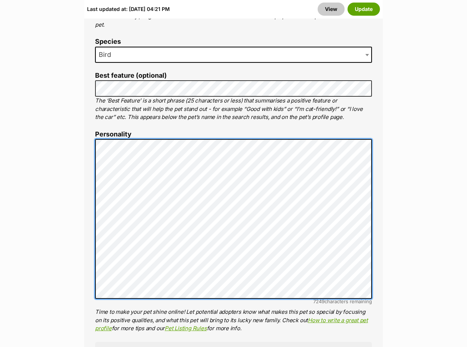
click at [87, 196] on div "About This Pet Name Henlo there, it looks like you might be using the pet name …" at bounding box center [233, 251] width 299 height 610
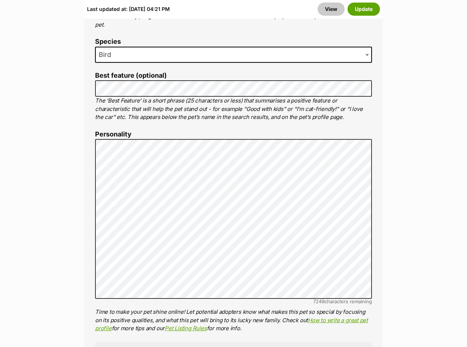
drag, startPoint x: 17, startPoint y: 157, endPoint x: 13, endPoint y: 139, distance: 18.2
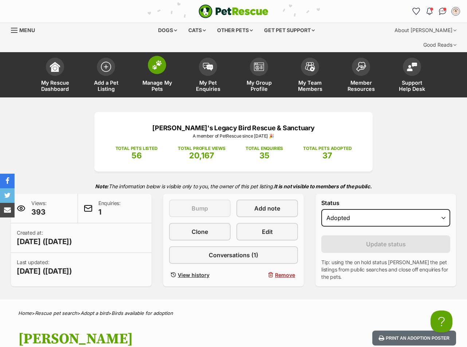
click at [166, 56] on link "Manage My Pets" at bounding box center [157, 75] width 51 height 43
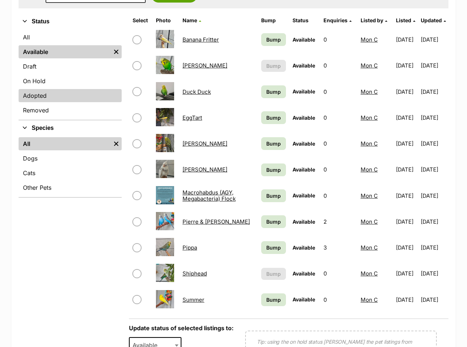
click at [77, 89] on link "Adopted" at bounding box center [70, 95] width 103 height 13
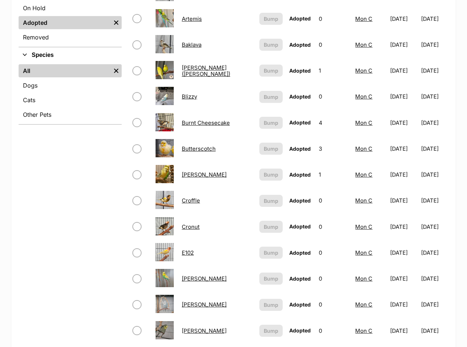
scroll to position [146, 0]
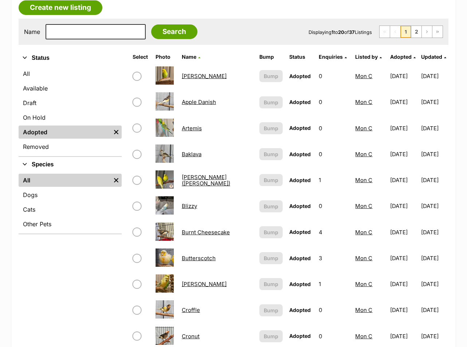
click at [193, 125] on link "Artemis" at bounding box center [192, 128] width 20 height 7
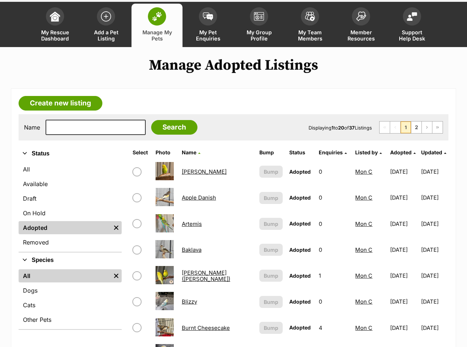
scroll to position [0, 0]
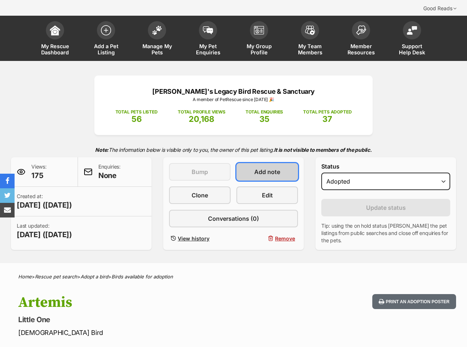
click at [272, 167] on span "Add note" at bounding box center [267, 171] width 26 height 9
drag, startPoint x: 272, startPoint y: 157, endPoint x: 277, endPoint y: 179, distance: 22.8
click at [275, 176] on div "This pet listing is not active and so can't be bumped Bump Add note Clone Edit …" at bounding box center [233, 203] width 129 height 81
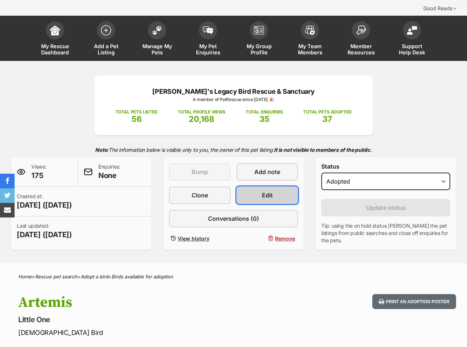
click at [277, 186] on link "Edit" at bounding box center [268, 194] width 62 height 17
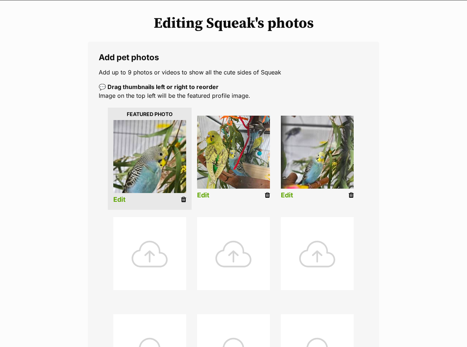
scroll to position [146, 0]
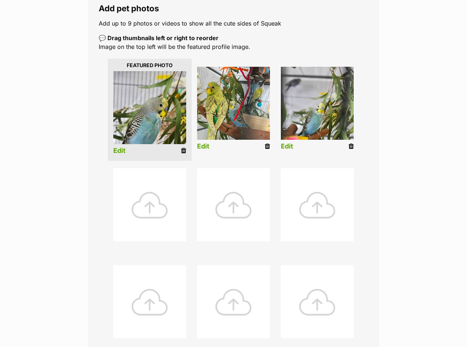
click at [121, 147] on link "Edit" at bounding box center [119, 151] width 12 height 8
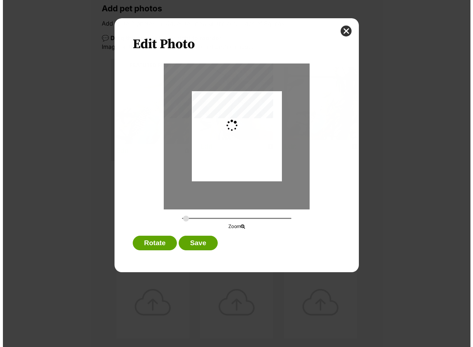
scroll to position [0, 0]
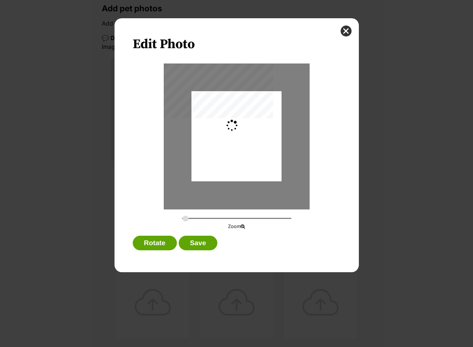
type input "0.2744"
drag, startPoint x: 270, startPoint y: 168, endPoint x: 273, endPoint y: 154, distance: 15.0
click at [273, 154] on div "Dialog Window - Close (Press escape to close)" at bounding box center [236, 122] width 90 height 120
click at [195, 242] on button "Save" at bounding box center [198, 242] width 39 height 15
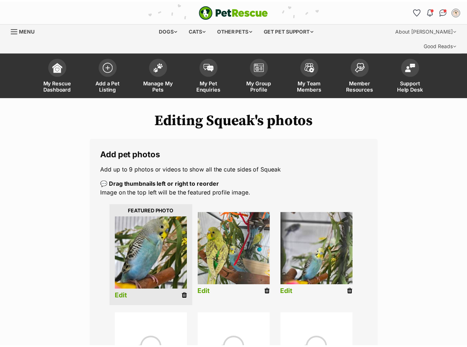
scroll to position [146, 0]
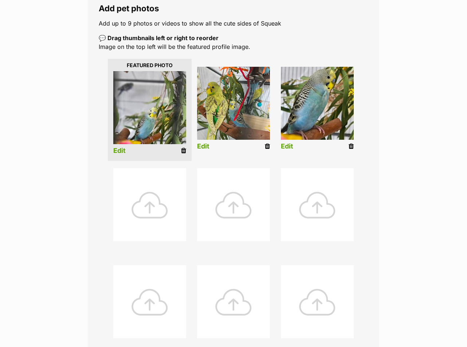
click at [120, 147] on link "Edit" at bounding box center [119, 151] width 12 height 8
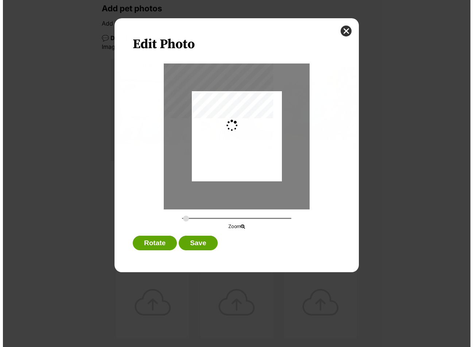
scroll to position [0, 0]
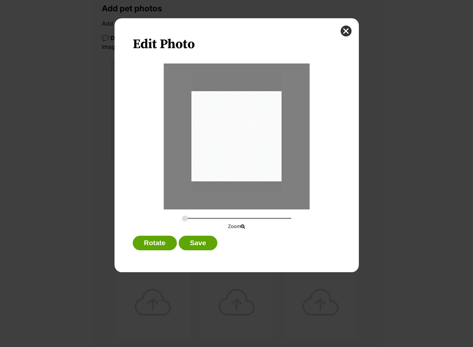
drag, startPoint x: 250, startPoint y: 163, endPoint x: 250, endPoint y: 160, distance: 3.7
click at [250, 160] on div "Dialog Window - Close (Press escape to close)" at bounding box center [236, 133] width 90 height 120
drag, startPoint x: 182, startPoint y: 218, endPoint x: 191, endPoint y: 217, distance: 8.8
type input "0.3499"
click at [191, 217] on input "Dialog Window - Close (Press escape to close)" at bounding box center [236, 218] width 109 height 7
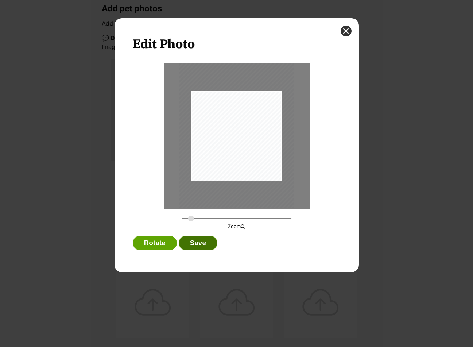
click at [211, 241] on button "Save" at bounding box center [198, 242] width 39 height 15
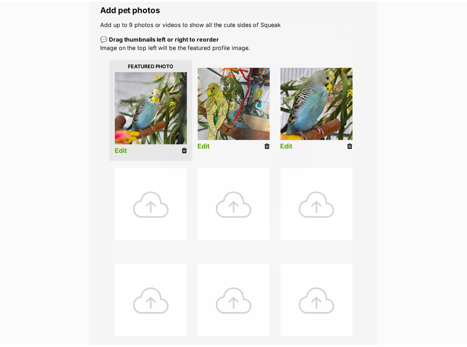
scroll to position [146, 0]
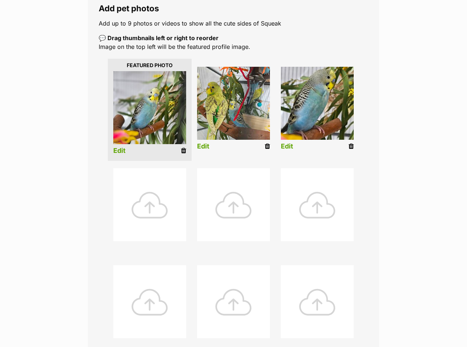
click at [206, 142] on link "Edit" at bounding box center [203, 146] width 12 height 8
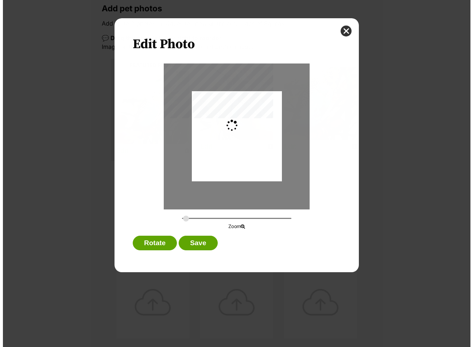
scroll to position [0, 0]
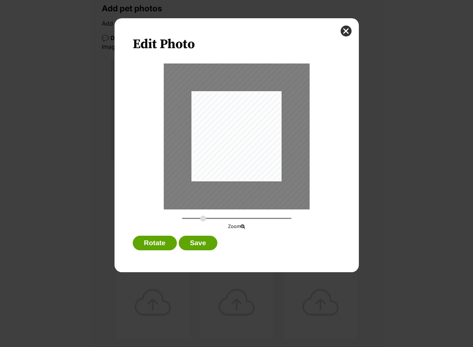
drag, startPoint x: 186, startPoint y: 219, endPoint x: 203, endPoint y: 220, distance: 16.8
type input "0.4923"
click at [203, 220] on input "Dialog Window - Close (Press escape to close)" at bounding box center [236, 218] width 109 height 7
drag, startPoint x: 259, startPoint y: 154, endPoint x: 258, endPoint y: 158, distance: 4.2
click at [258, 158] on div "Dialog Window - Close (Press escape to close)" at bounding box center [235, 140] width 161 height 215
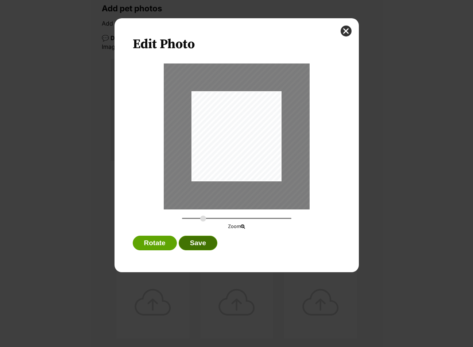
click at [204, 247] on button "Save" at bounding box center [198, 242] width 39 height 15
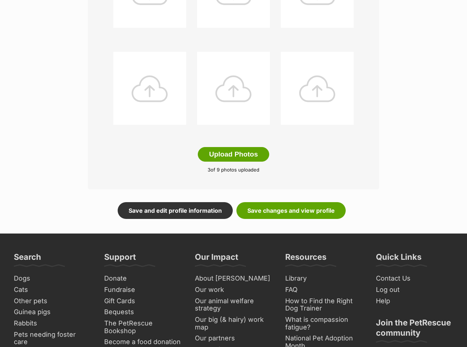
scroll to position [401, 0]
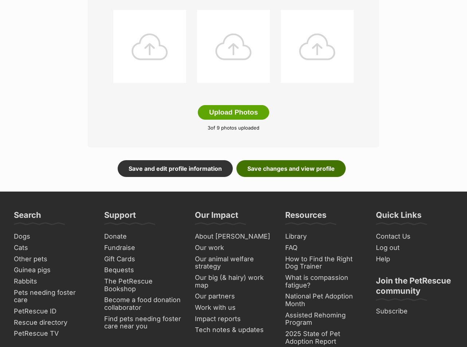
click at [311, 160] on link "Save changes and view profile" at bounding box center [291, 168] width 109 height 17
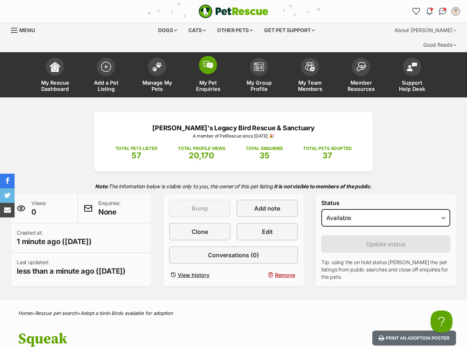
click at [204, 64] on link "My Pet Enquiries" at bounding box center [208, 75] width 51 height 43
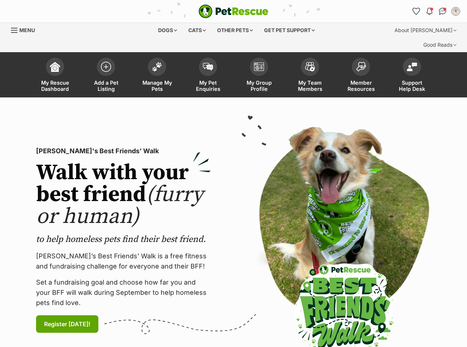
click at [254, 62] on img at bounding box center [259, 66] width 10 height 9
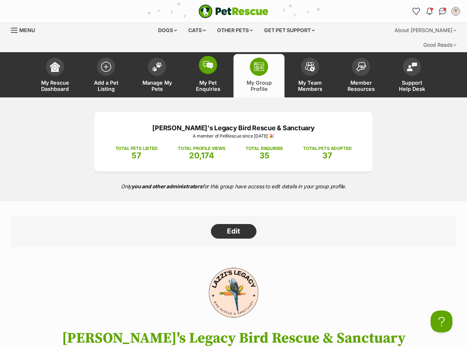
click at [200, 63] on link "My Pet Enquiries" at bounding box center [208, 75] width 51 height 43
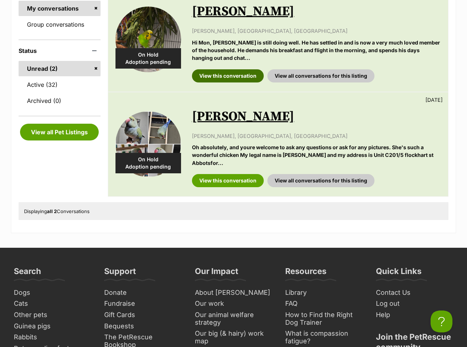
click at [242, 69] on link "View this conversation" at bounding box center [228, 75] width 72 height 13
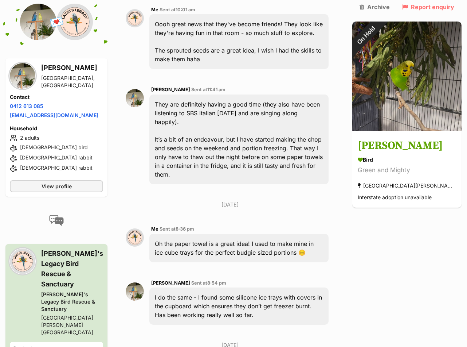
scroll to position [3799, 0]
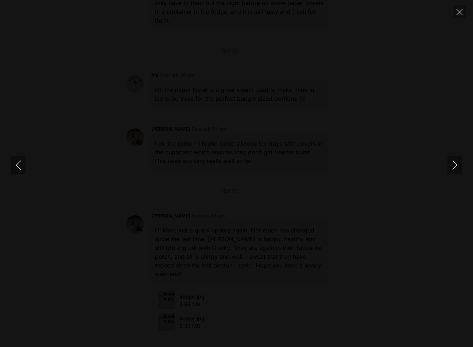
click at [396, 173] on div at bounding box center [236, 173] width 473 height 0
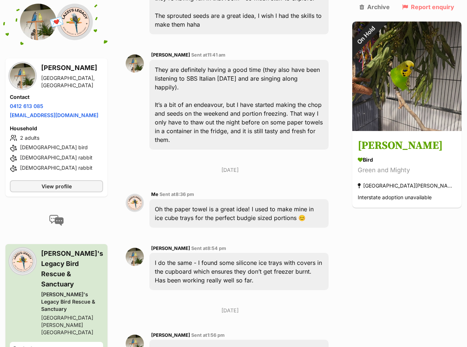
scroll to position [3726, 0]
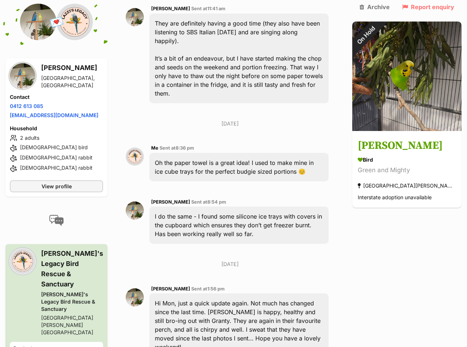
type textarea "Wonderful news! Looks like they've really bonded. I hope [PERSON_NAME] has help…"
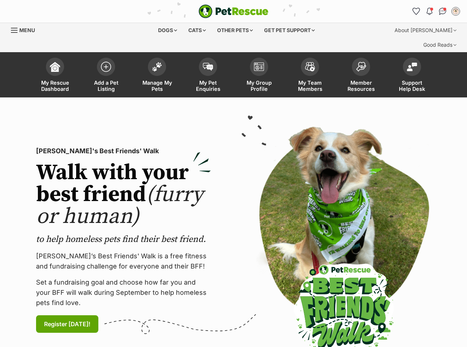
click at [438, 13] on link "Conversations" at bounding box center [443, 11] width 12 height 12
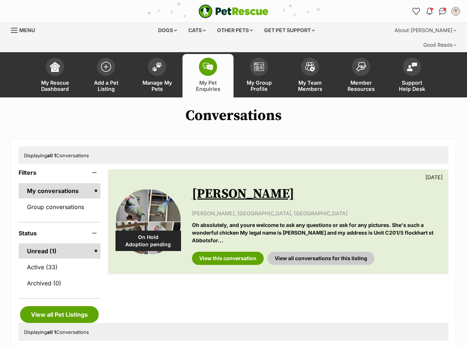
click at [228, 251] on link "View this conversation" at bounding box center [228, 257] width 72 height 13
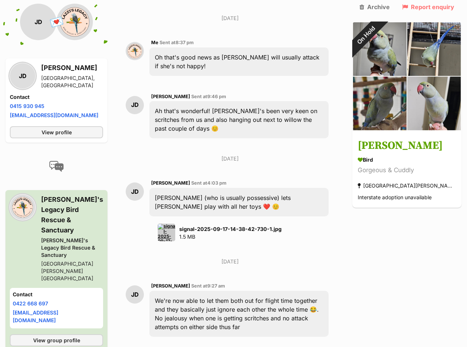
scroll to position [4375, 0]
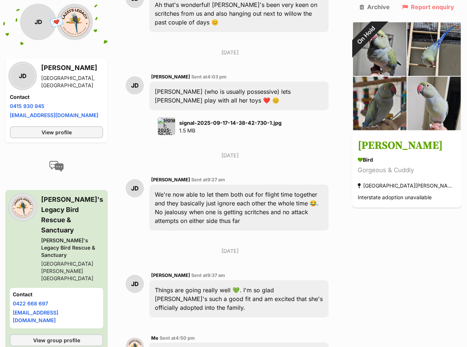
scroll to position [4339, 0]
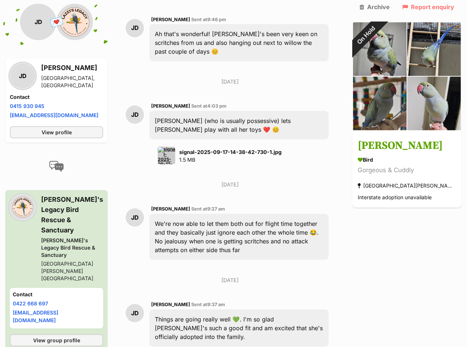
scroll to position [4302, 0]
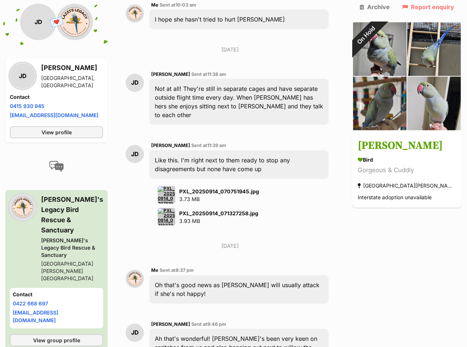
scroll to position [3755, 0]
